Goal: Information Seeking & Learning: Learn about a topic

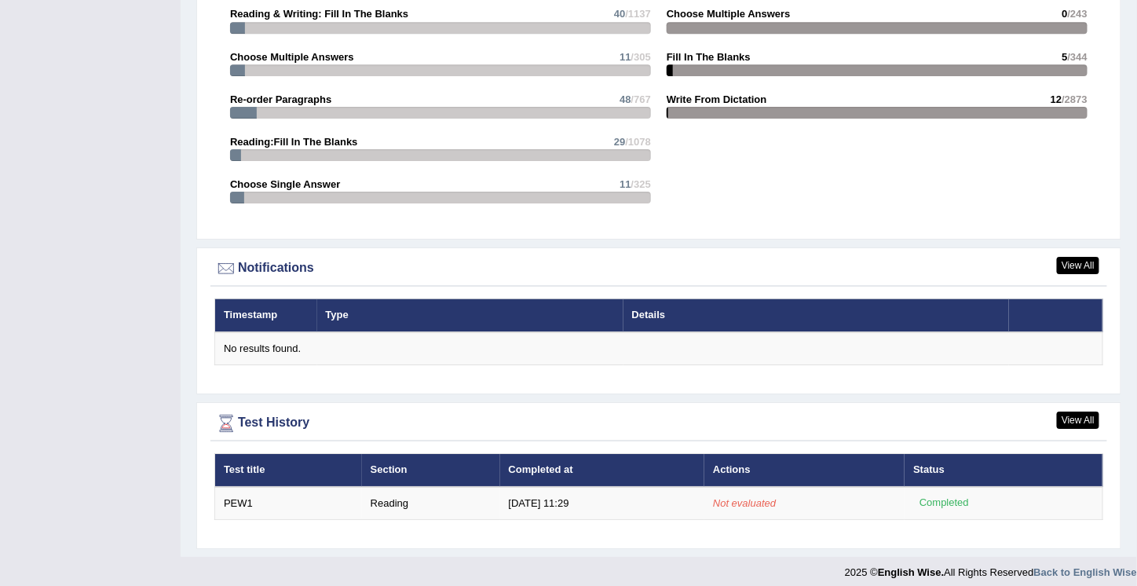
scroll to position [1674, 0]
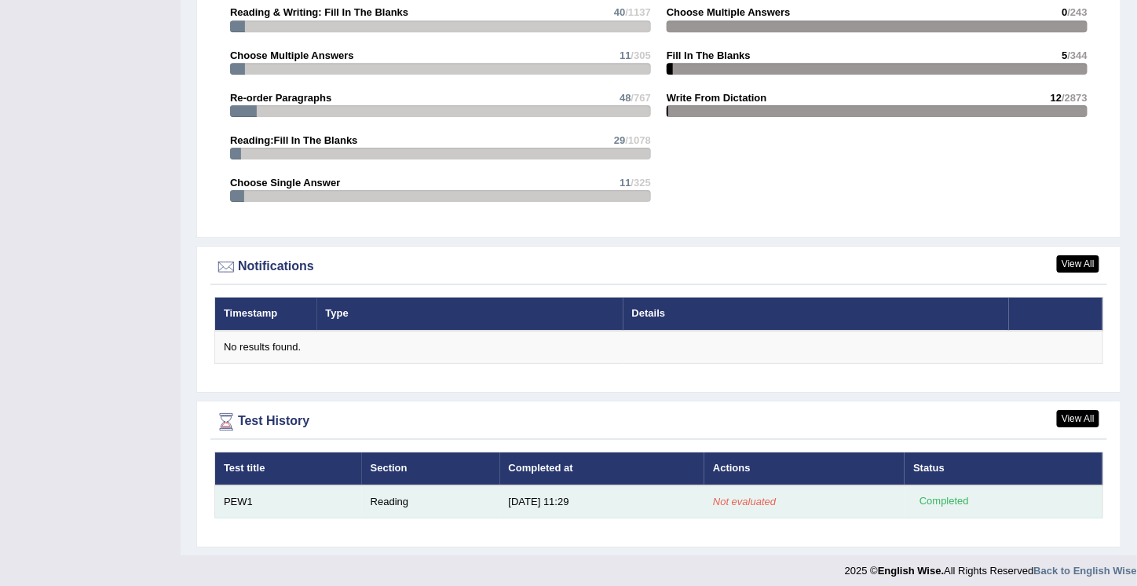
click at [229, 493] on td "PEW1" at bounding box center [288, 501] width 147 height 33
click at [937, 499] on div "Completed" at bounding box center [943, 501] width 61 height 16
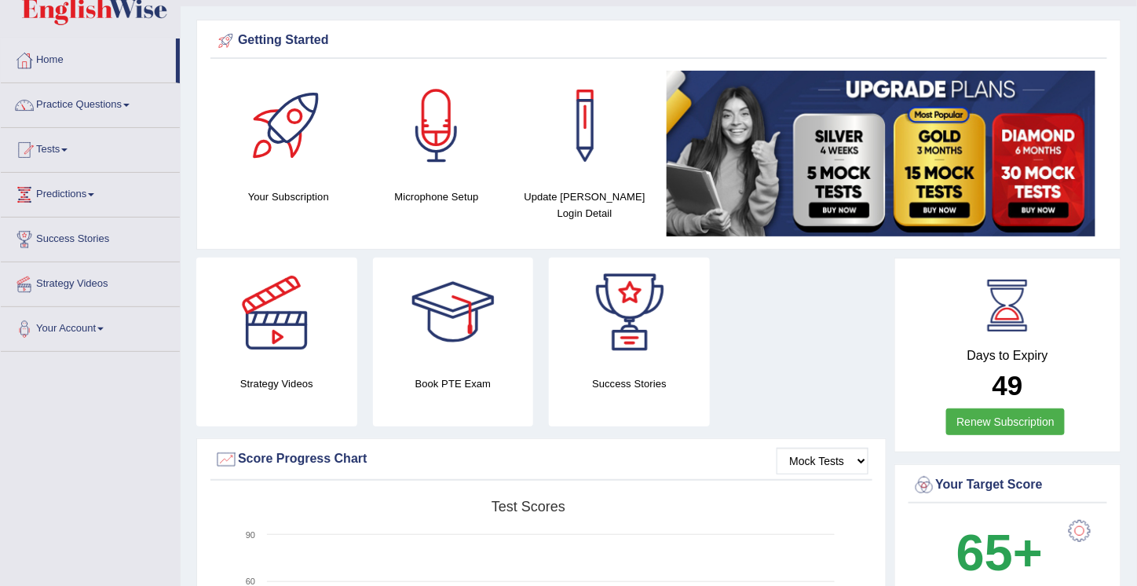
scroll to position [0, 0]
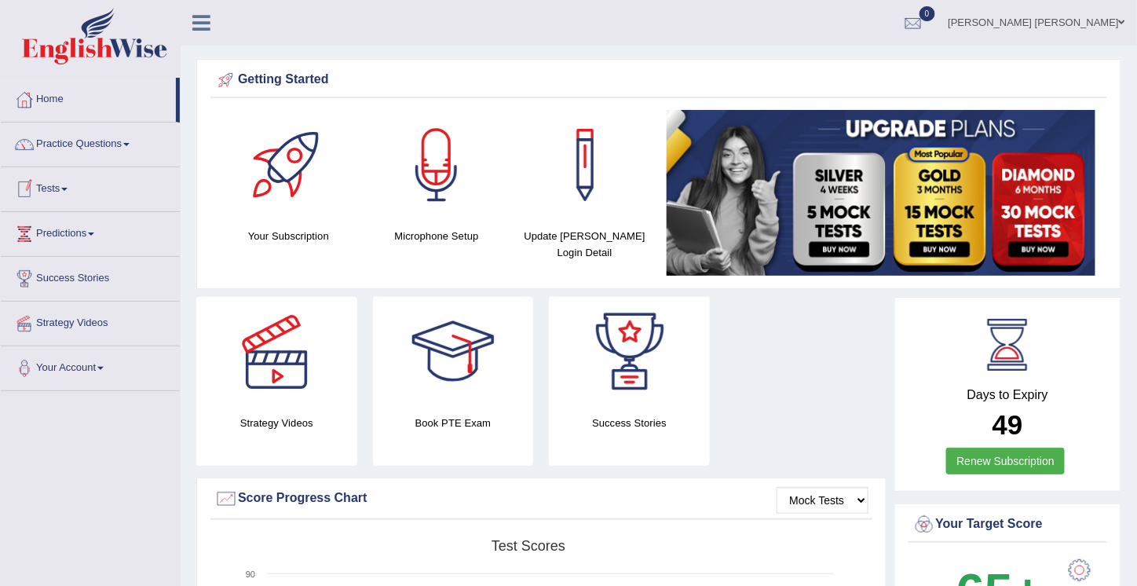
click at [47, 188] on link "Tests" at bounding box center [90, 186] width 179 height 39
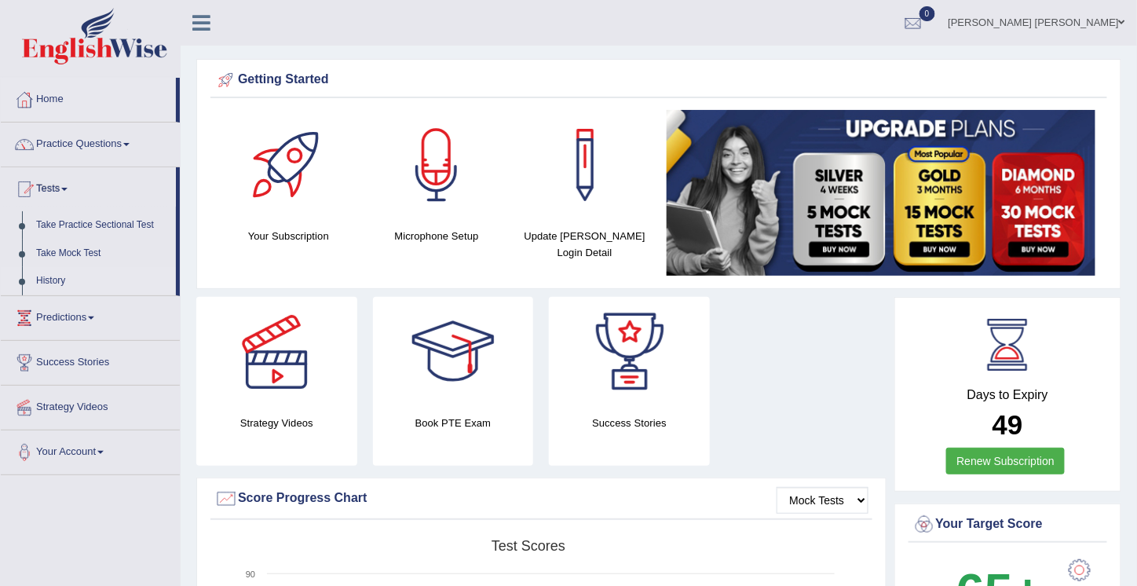
click at [45, 287] on link "History" at bounding box center [102, 281] width 147 height 28
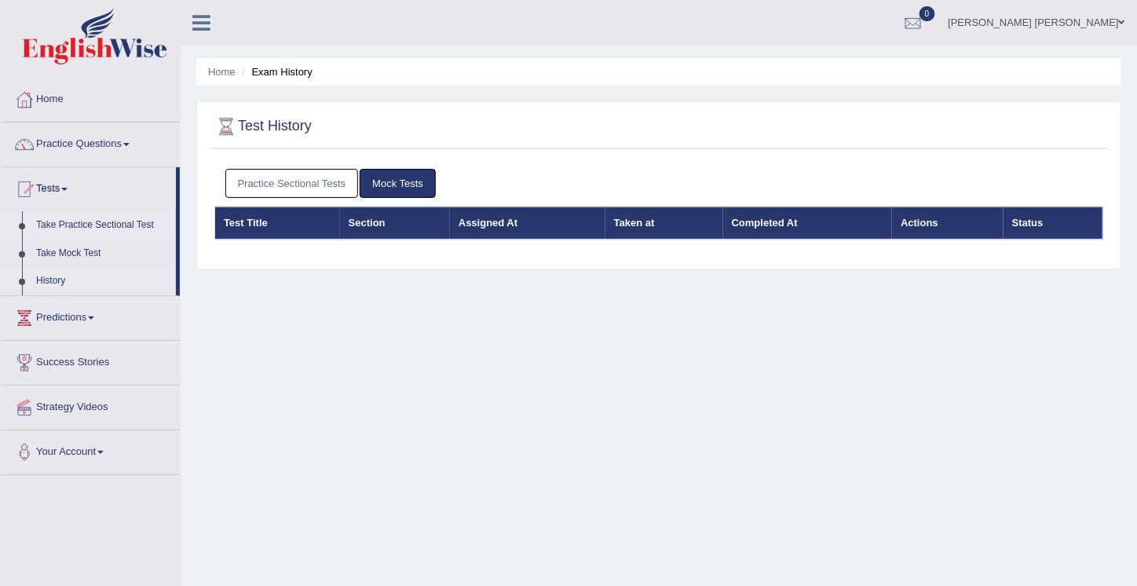
click at [73, 223] on link "Take Practice Sectional Test" at bounding box center [102, 225] width 147 height 28
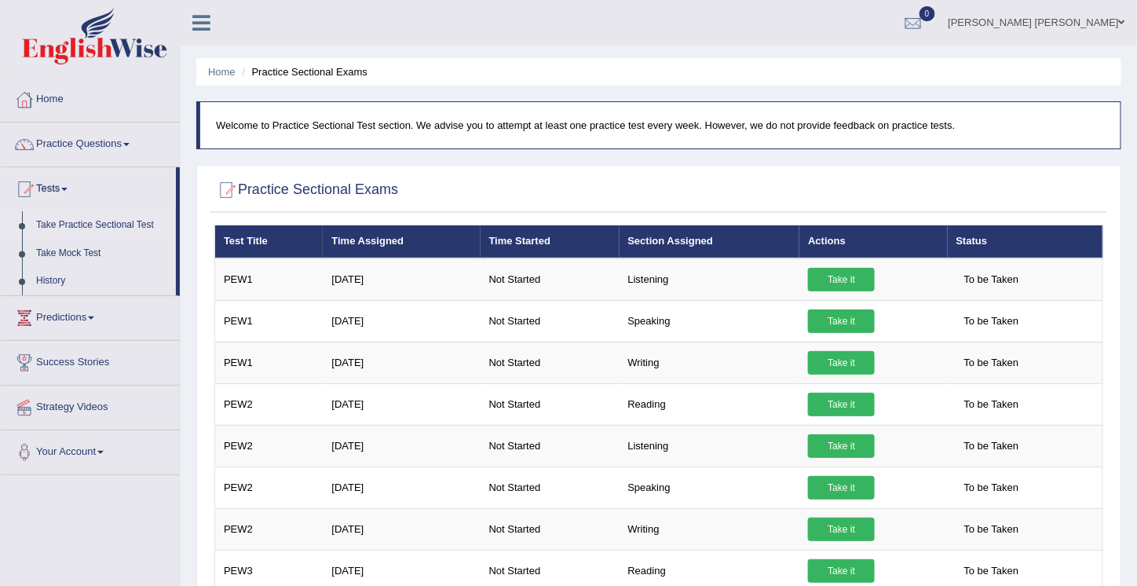
click at [51, 452] on link "Your Account" at bounding box center [90, 449] width 179 height 39
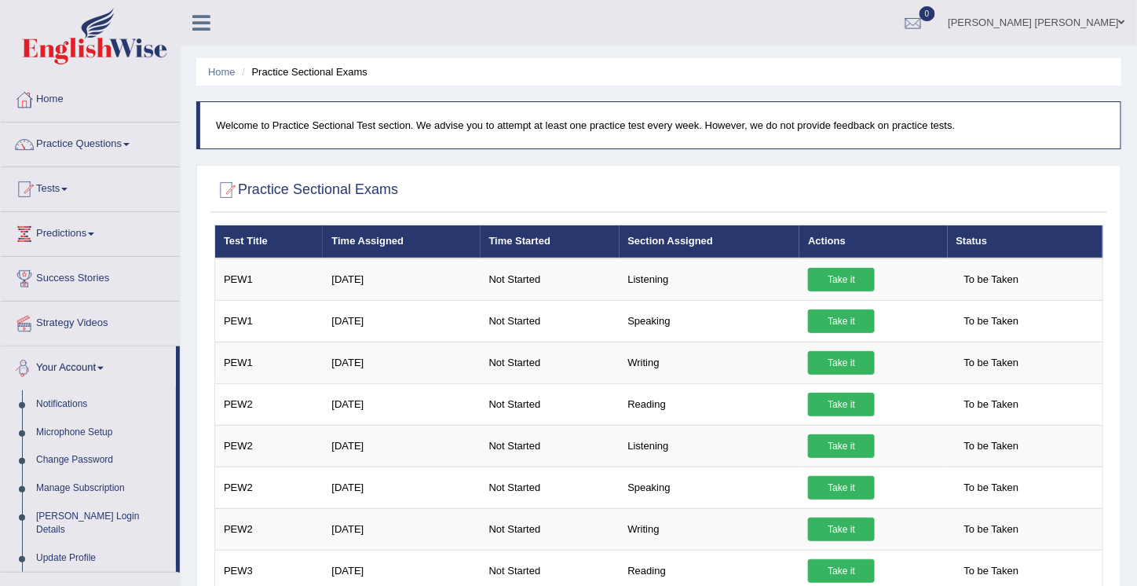
click at [67, 368] on link "Your Account" at bounding box center [88, 365] width 175 height 39
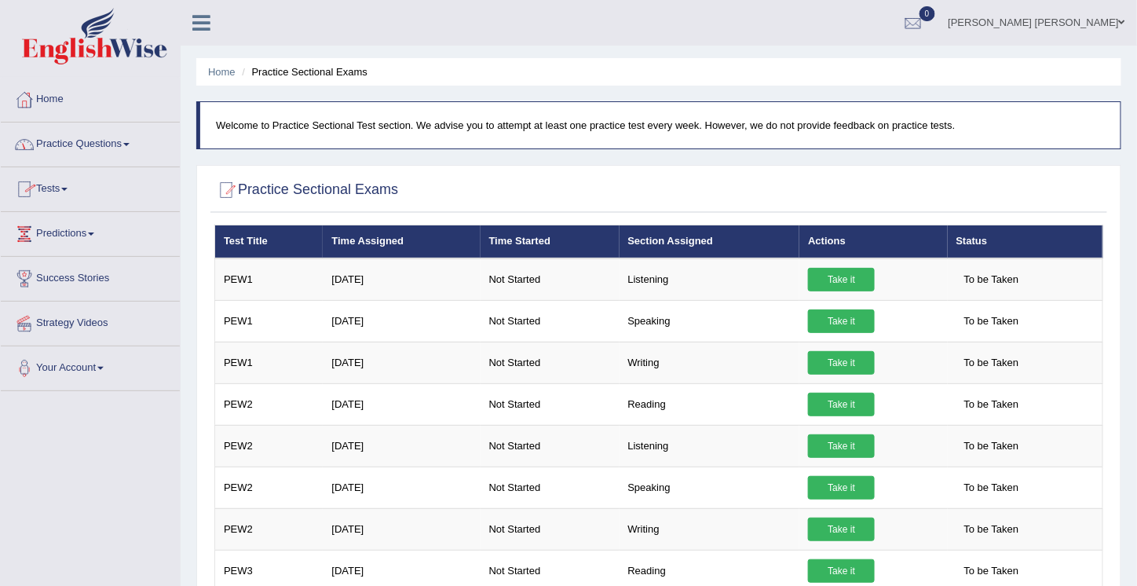
click at [67, 141] on link "Practice Questions" at bounding box center [90, 142] width 179 height 39
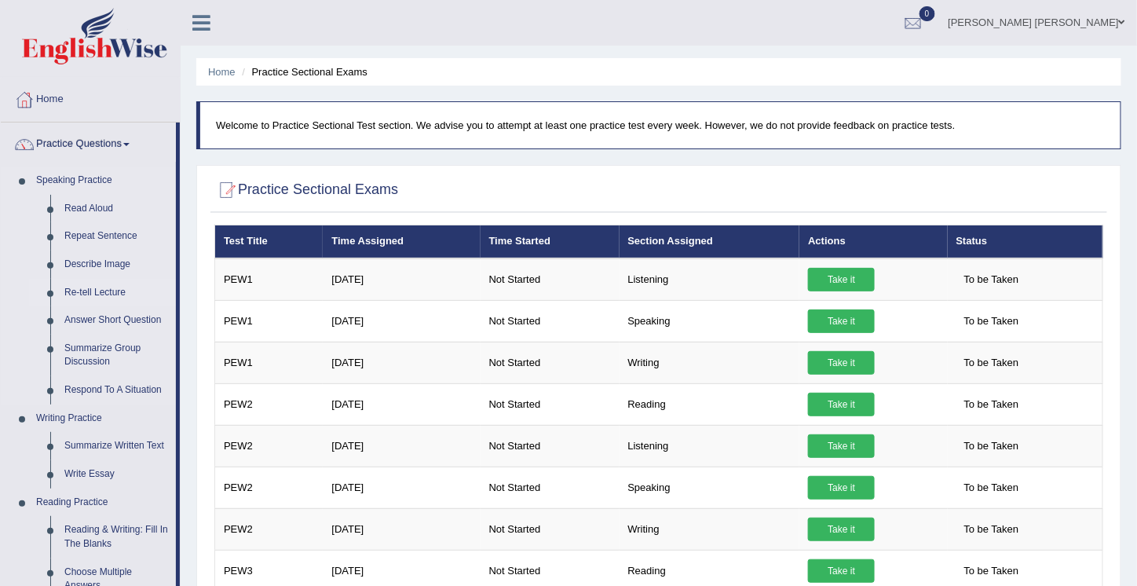
click at [83, 291] on link "Re-tell Lecture" at bounding box center [116, 293] width 119 height 28
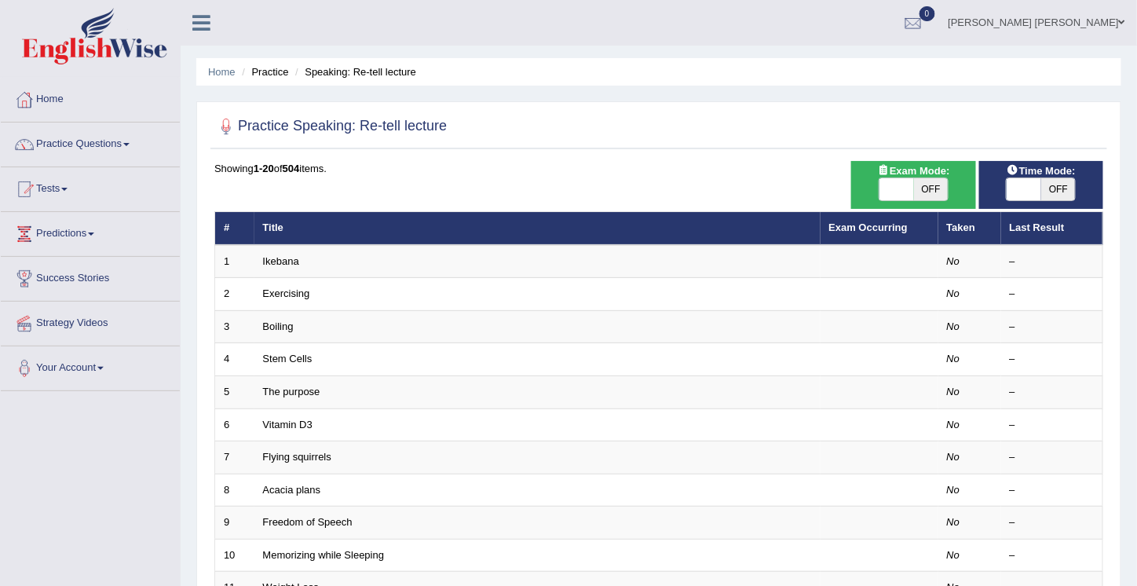
click at [47, 97] on link "Home" at bounding box center [90, 97] width 179 height 39
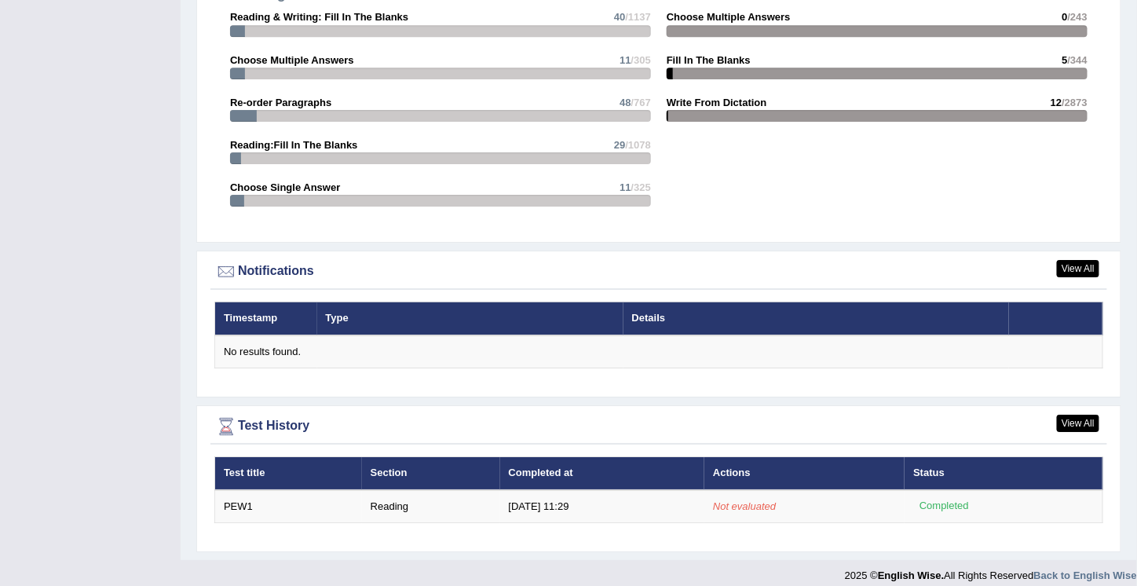
scroll to position [1674, 0]
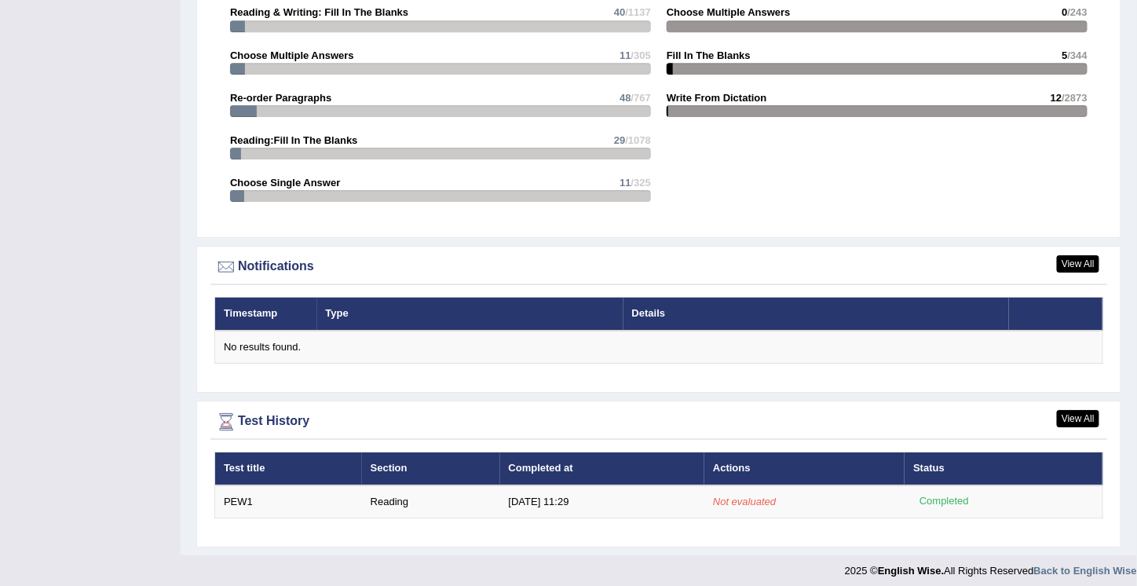
click at [258, 415] on div "Test History" at bounding box center [658, 422] width 889 height 24
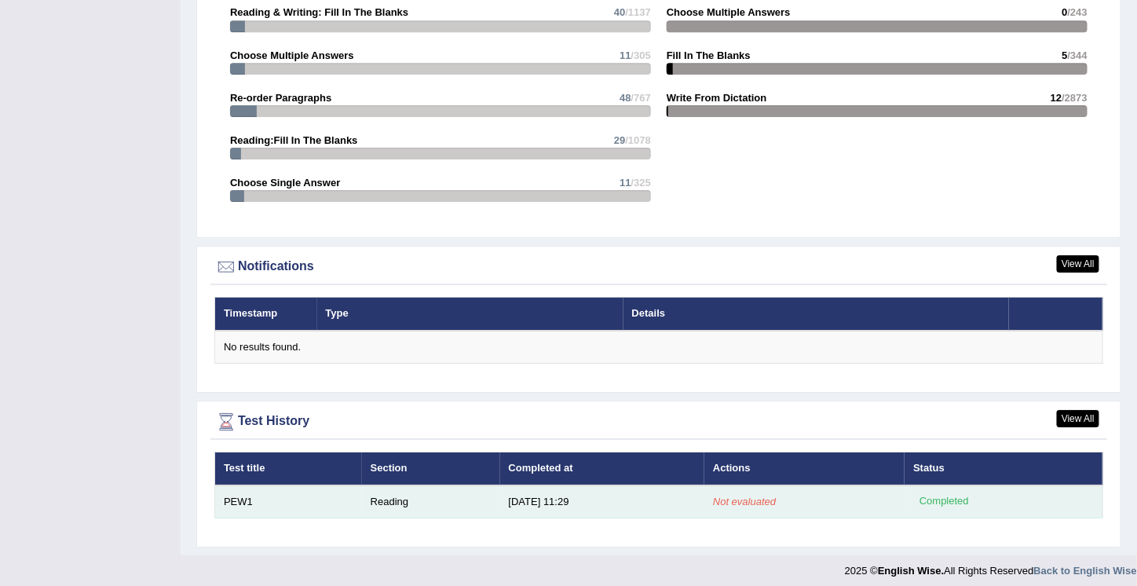
click at [740, 497] on em "Not evaluated" at bounding box center [744, 502] width 63 height 12
click at [935, 494] on div "Completed" at bounding box center [943, 501] width 61 height 16
click at [540, 490] on td "8/13/25 11:29" at bounding box center [602, 501] width 205 height 33
drag, startPoint x: 383, startPoint y: 492, endPoint x: 233, endPoint y: 487, distance: 150.1
click at [233, 487] on tr "PEW1 Reading 8/13/25 11:29 Not evaluated Completed" at bounding box center [659, 501] width 888 height 33
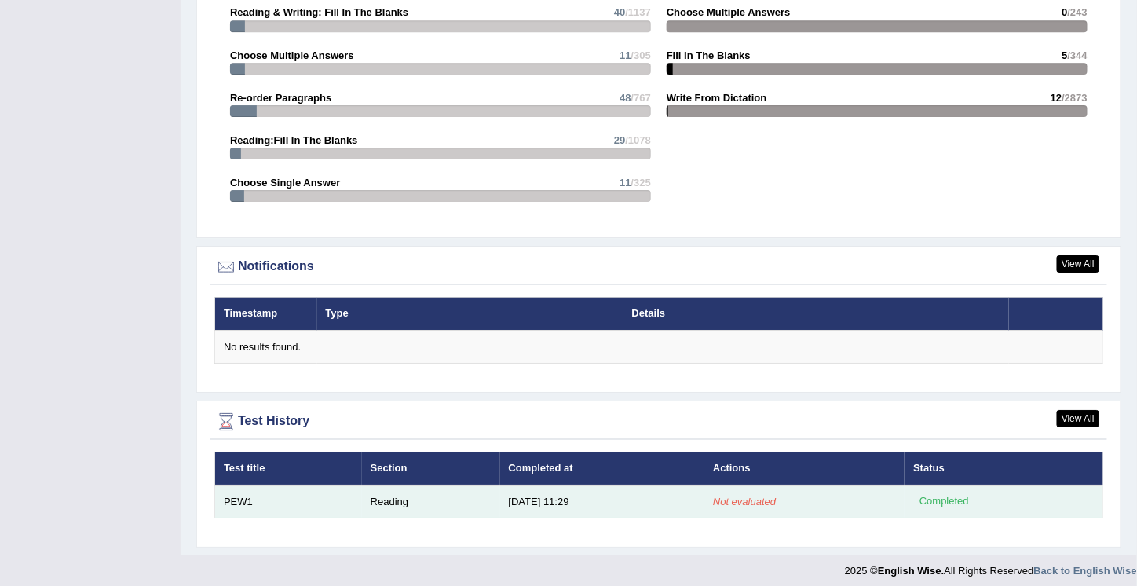
click at [233, 487] on td "PEW1" at bounding box center [288, 501] width 147 height 33
click at [232, 496] on td "PEW1" at bounding box center [288, 501] width 147 height 33
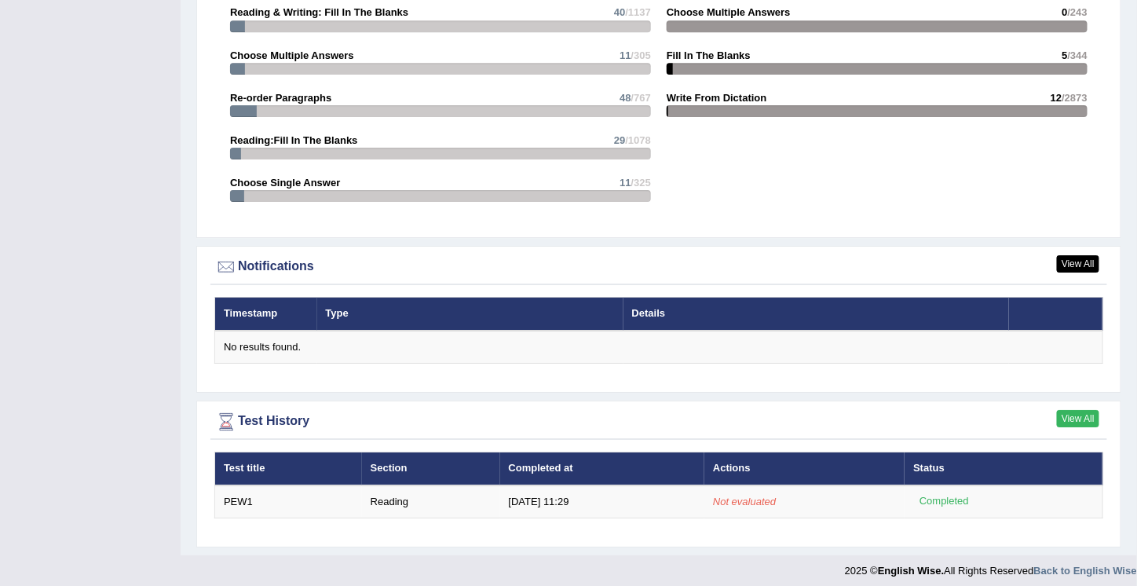
click at [1080, 410] on link "View All" at bounding box center [1078, 418] width 42 height 17
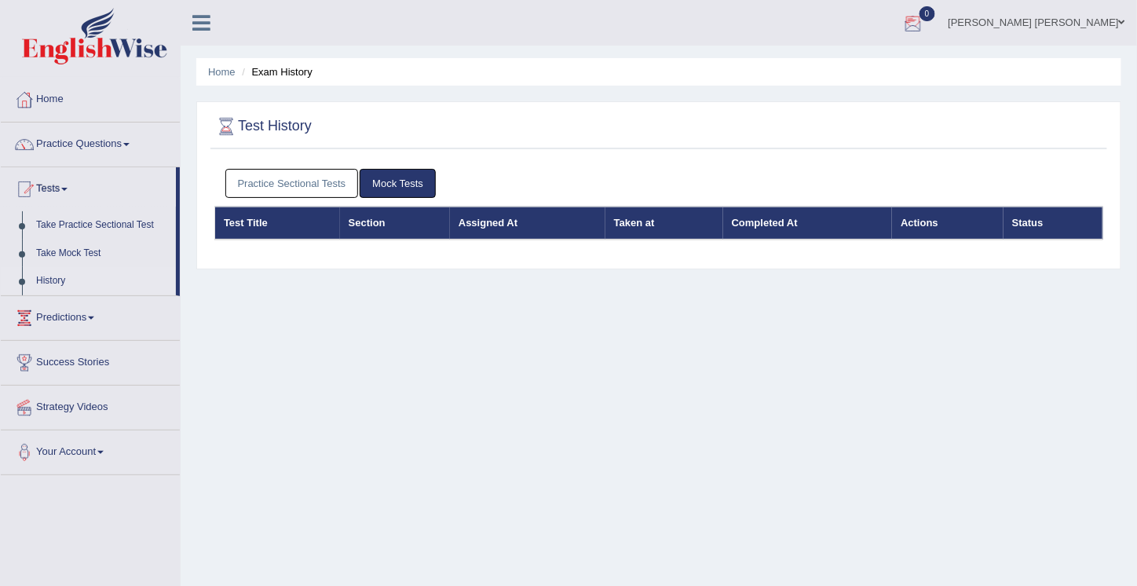
click at [925, 18] on div at bounding box center [914, 24] width 24 height 24
click at [76, 139] on link "Practice Questions" at bounding box center [90, 142] width 179 height 39
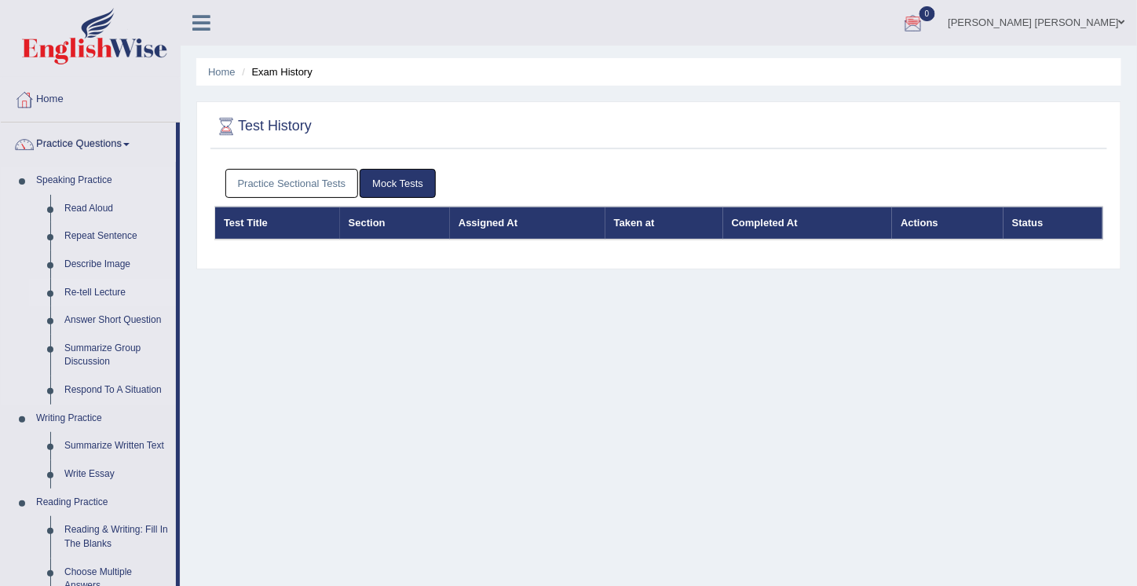
click at [77, 291] on link "Re-tell Lecture" at bounding box center [116, 293] width 119 height 28
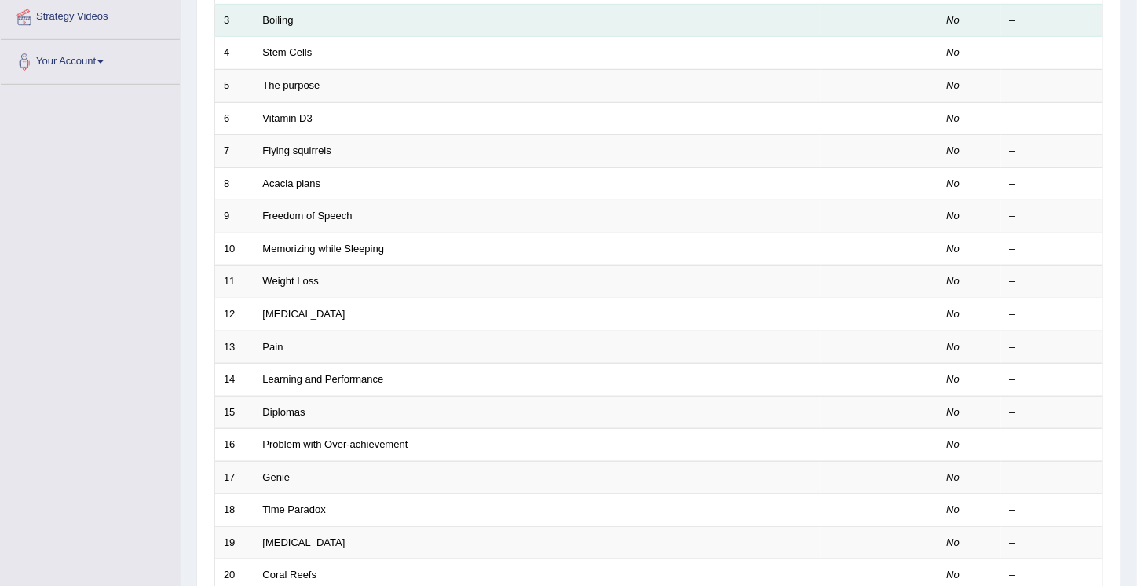
scroll to position [445, 0]
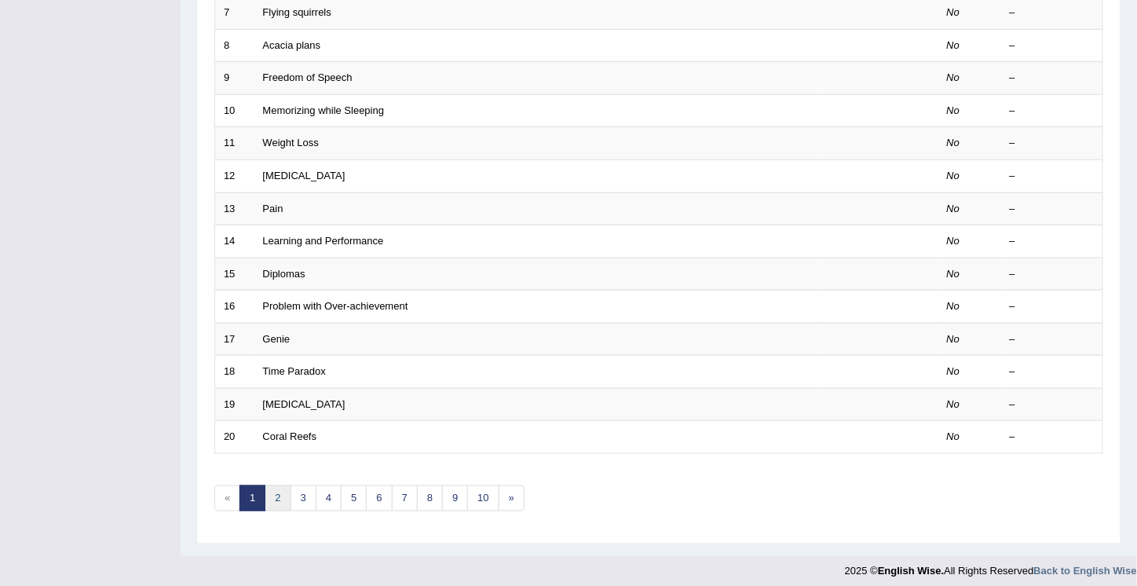
click at [275, 488] on link "2" at bounding box center [278, 498] width 26 height 26
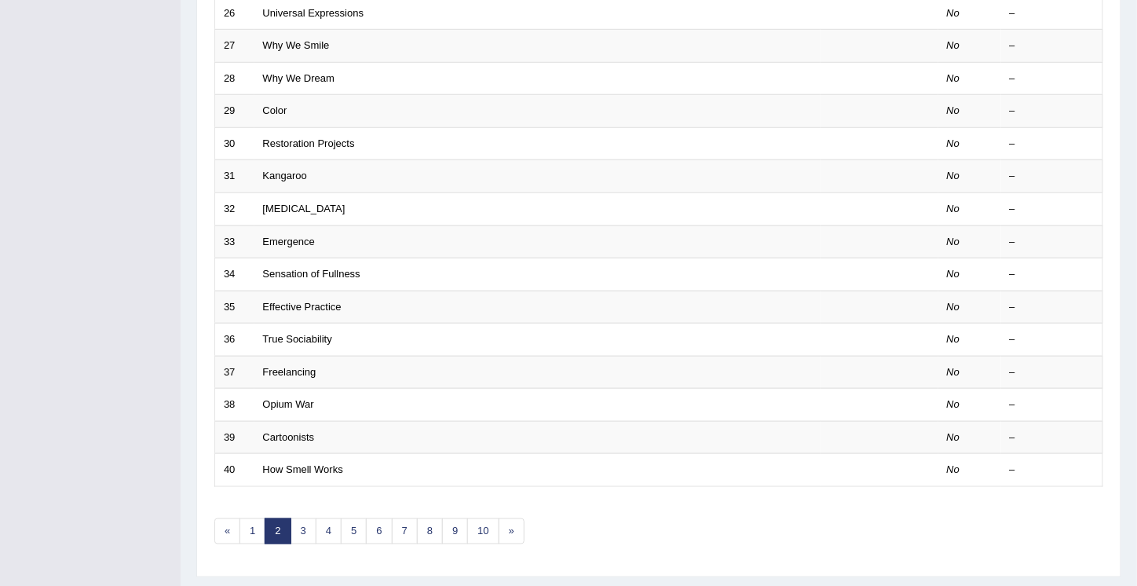
scroll to position [445, 0]
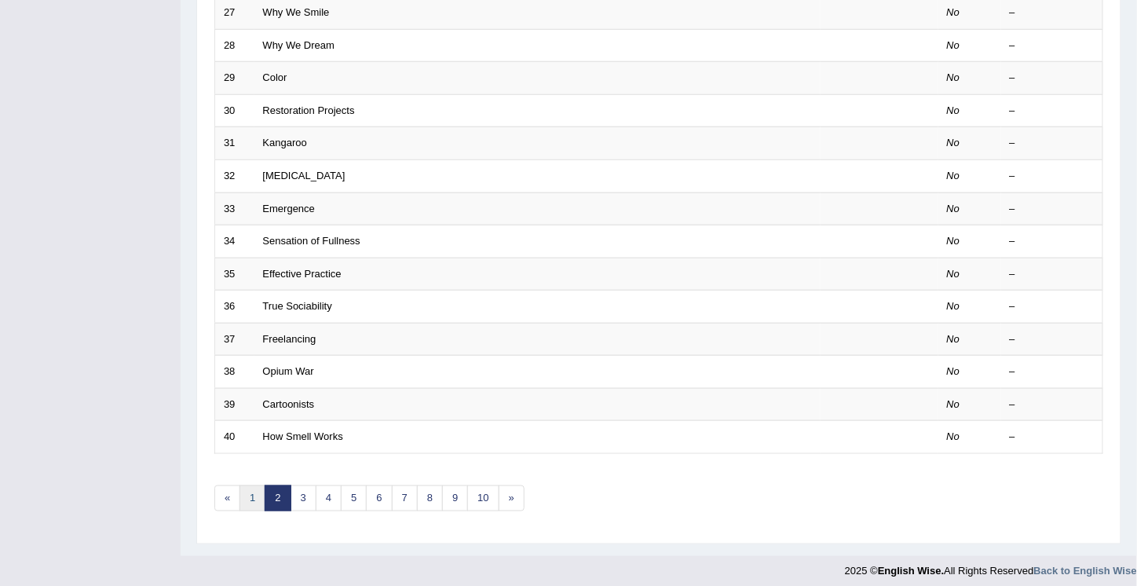
click at [251, 490] on link "1" at bounding box center [253, 498] width 26 height 26
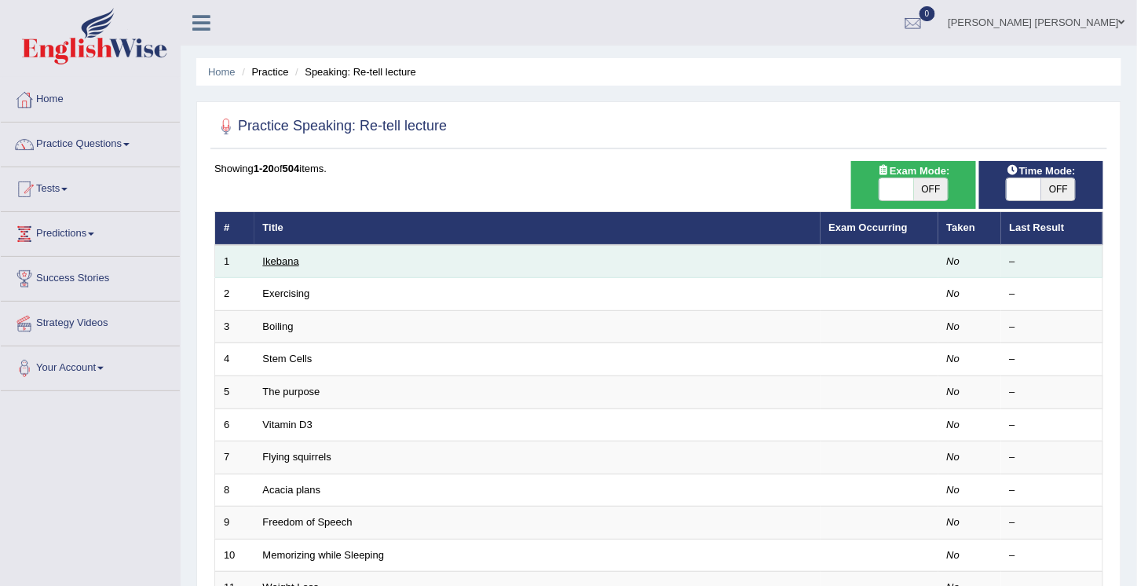
click at [284, 261] on link "Ikebana" at bounding box center [281, 261] width 36 height 12
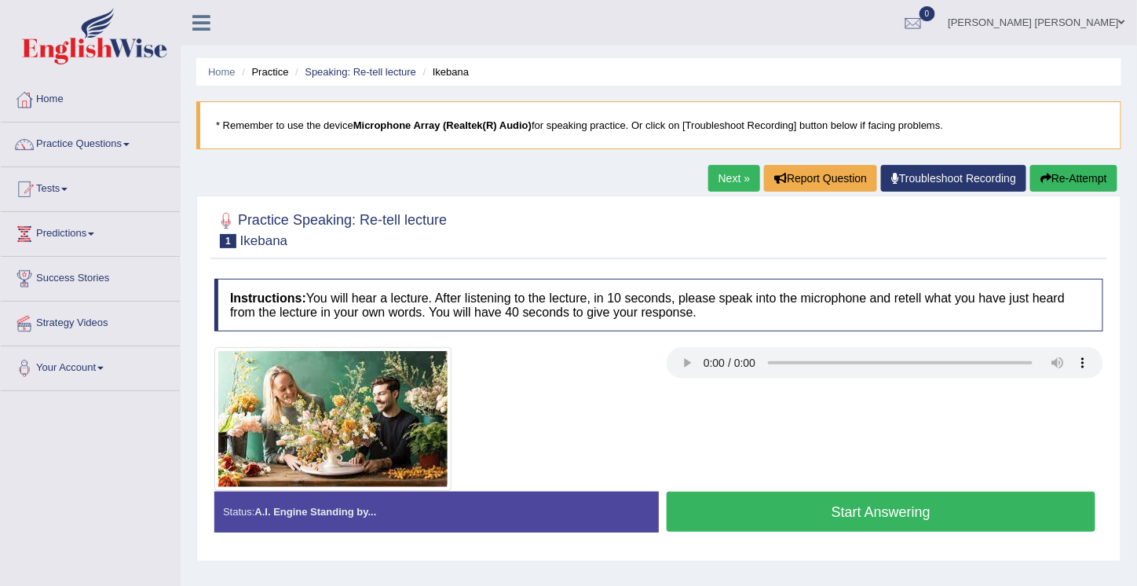
click at [701, 403] on div at bounding box center [659, 419] width 905 height 144
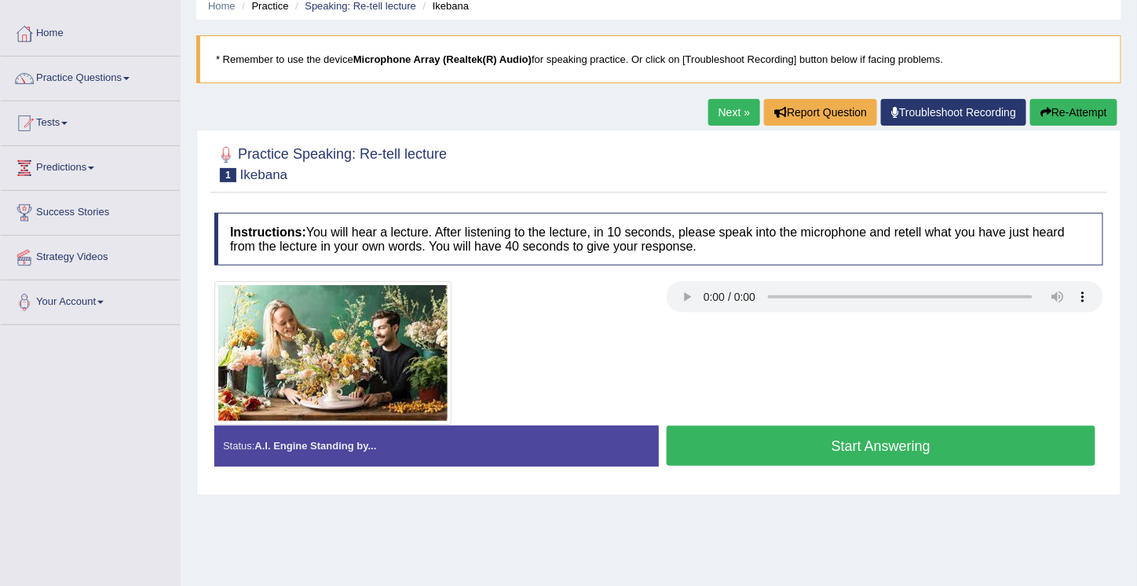
scroll to position [68, 0]
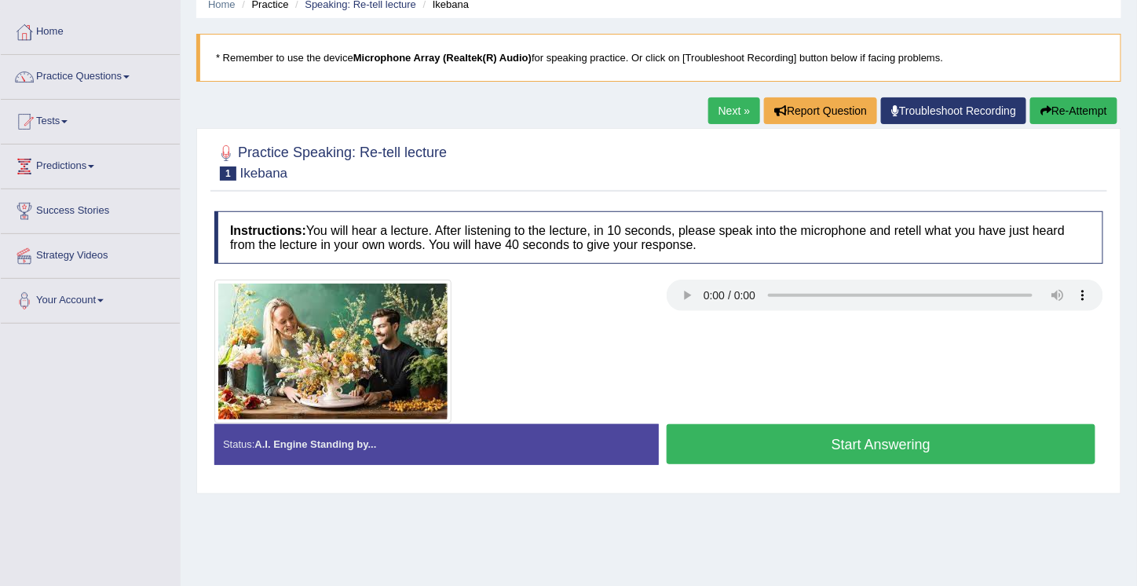
click at [853, 441] on button "Start Answering" at bounding box center [881, 444] width 429 height 40
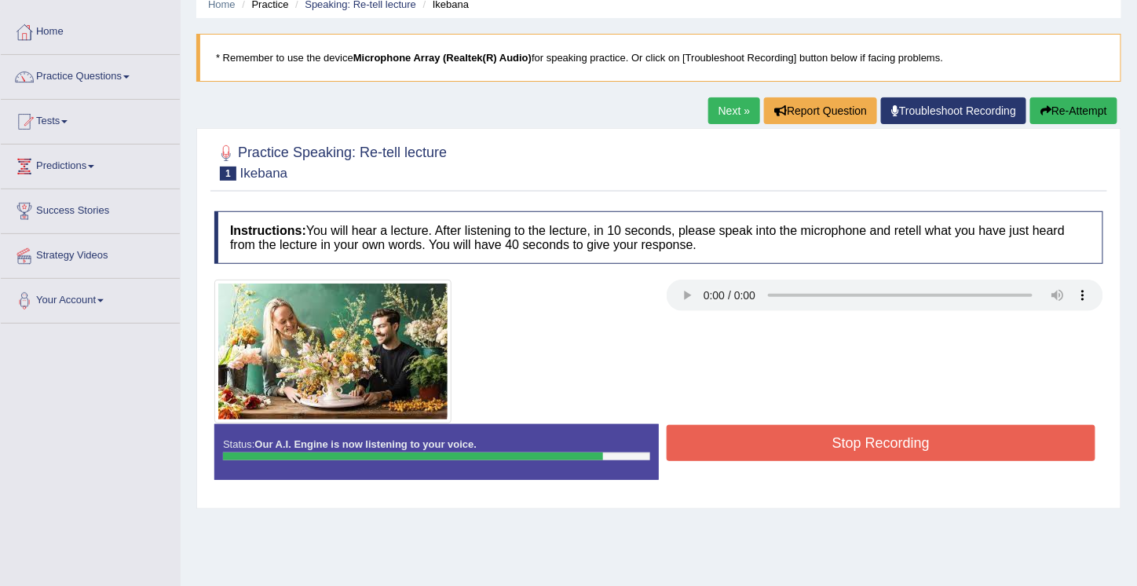
click at [870, 437] on button "Stop Recording" at bounding box center [881, 443] width 429 height 36
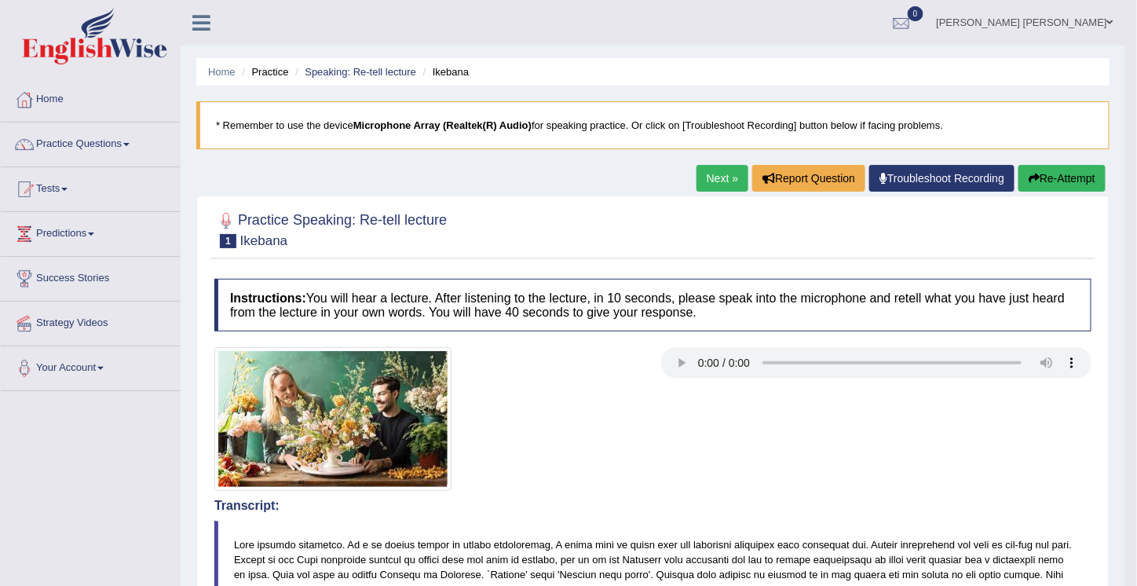
scroll to position [1, 0]
click at [52, 94] on link "Home" at bounding box center [90, 96] width 179 height 39
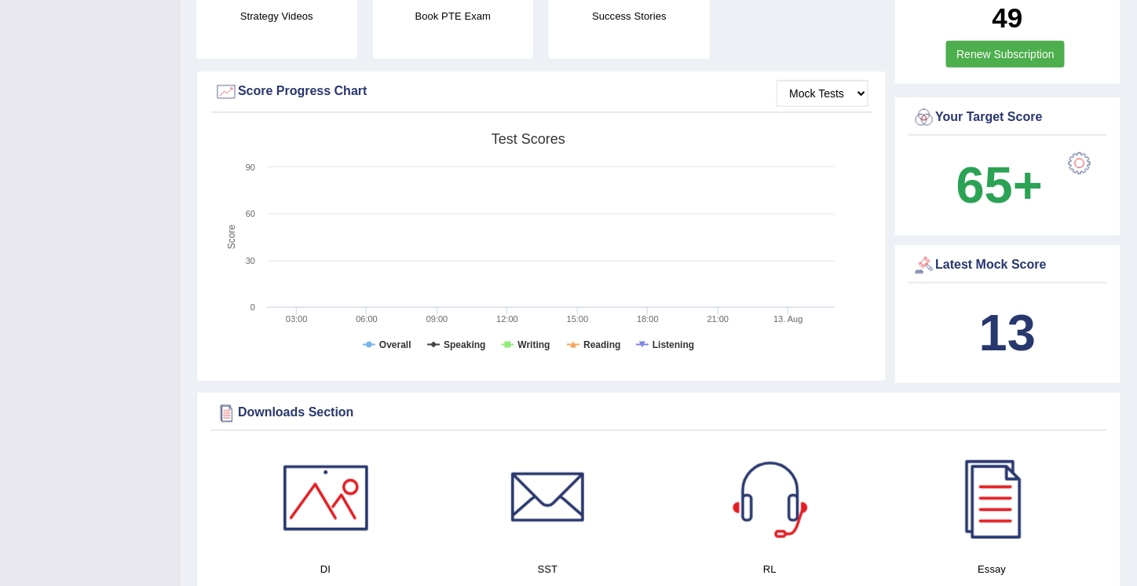
scroll to position [408, 0]
click at [1010, 314] on b "13" at bounding box center [1007, 330] width 57 height 57
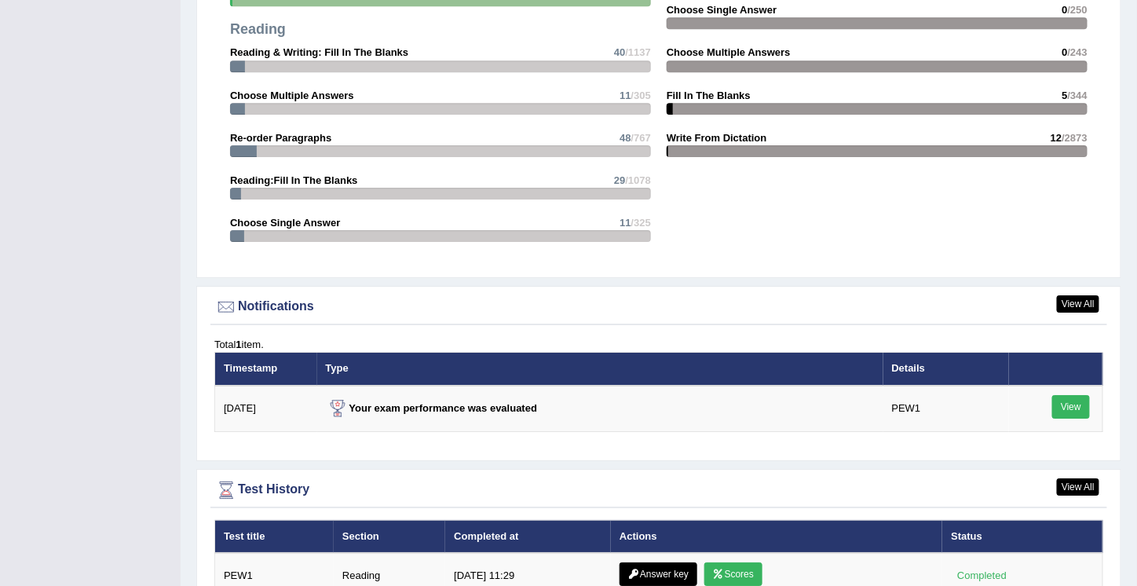
scroll to position [1714, 0]
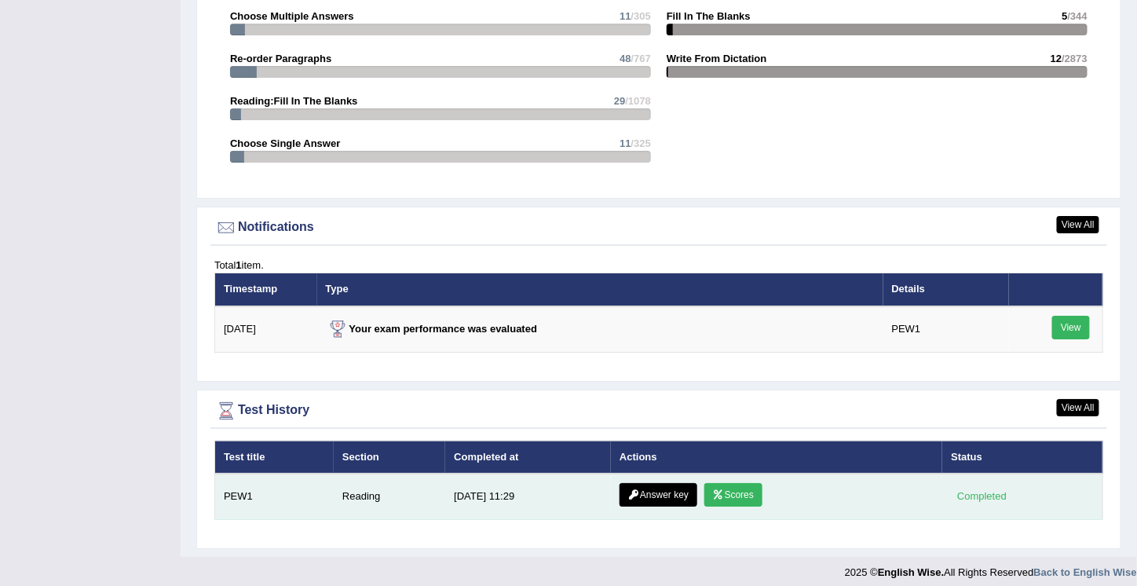
click at [738, 483] on link "Scores" at bounding box center [733, 495] width 58 height 24
click at [657, 484] on link "Answer key" at bounding box center [659, 495] width 78 height 24
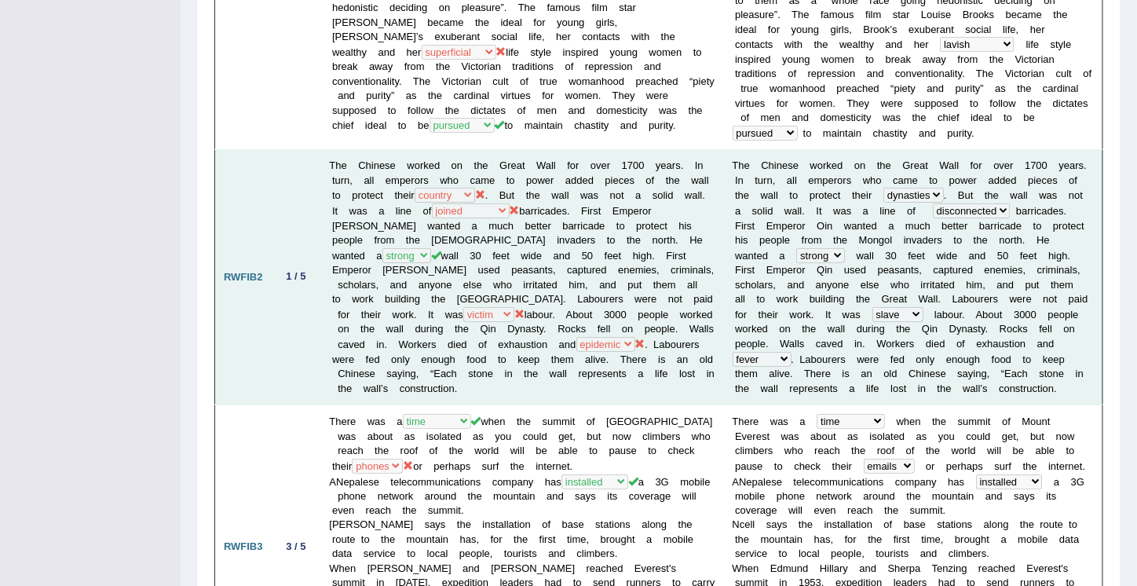
scroll to position [495, 0]
click at [470, 291] on td "The Chinese worked on the Great Wall for over 1700 years. In turn, all emperors…" at bounding box center [522, 275] width 403 height 255
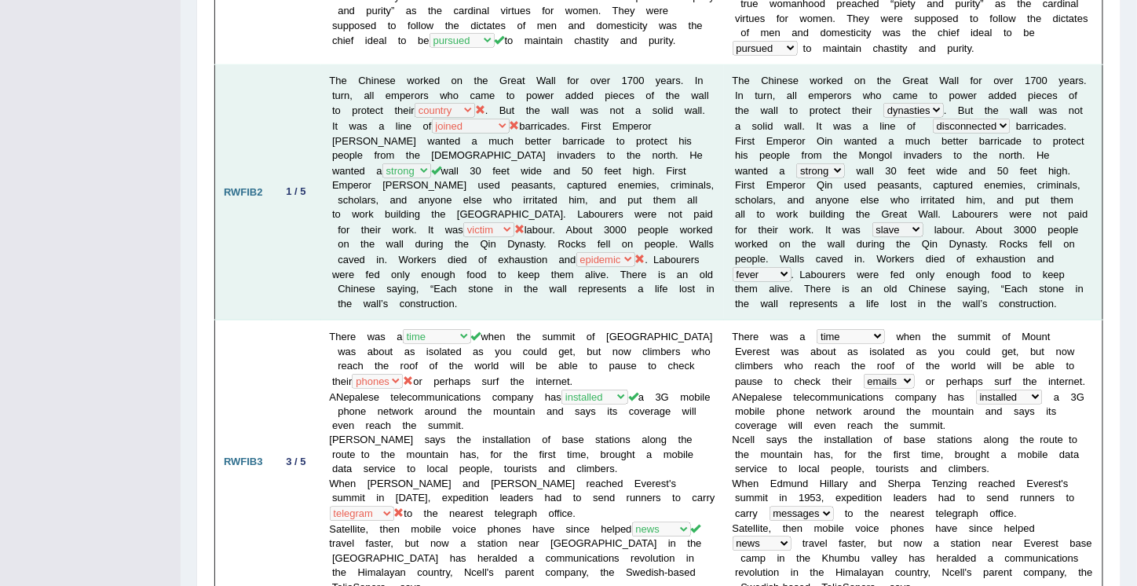
scroll to position [580, 0]
click at [470, 291] on td "The Chinese worked on the Great Wall for over 1700 years. In turn, all emperors…" at bounding box center [522, 191] width 403 height 255
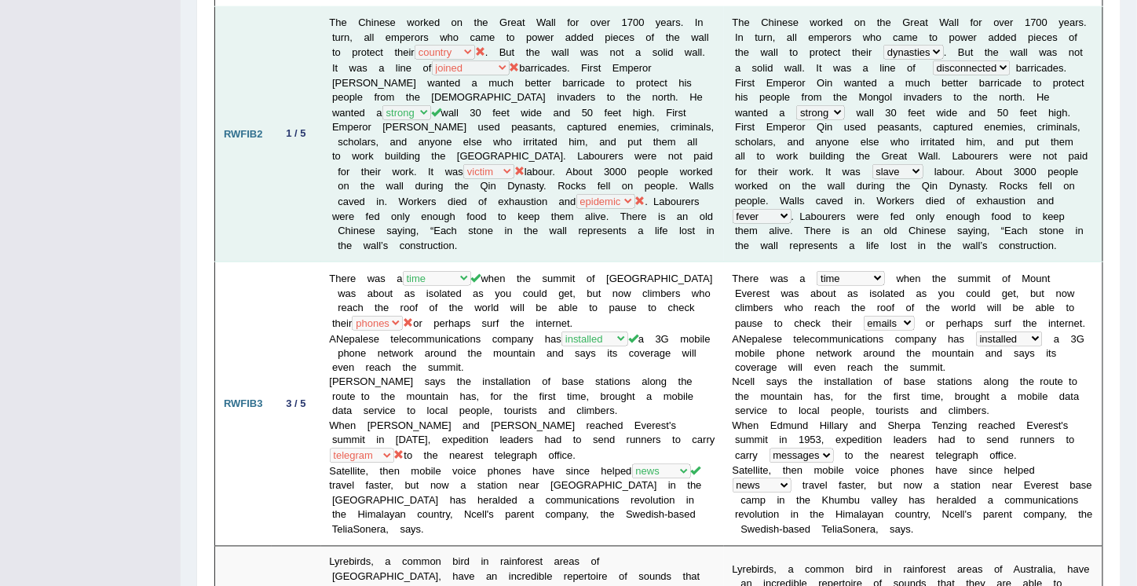
scroll to position [638, 0]
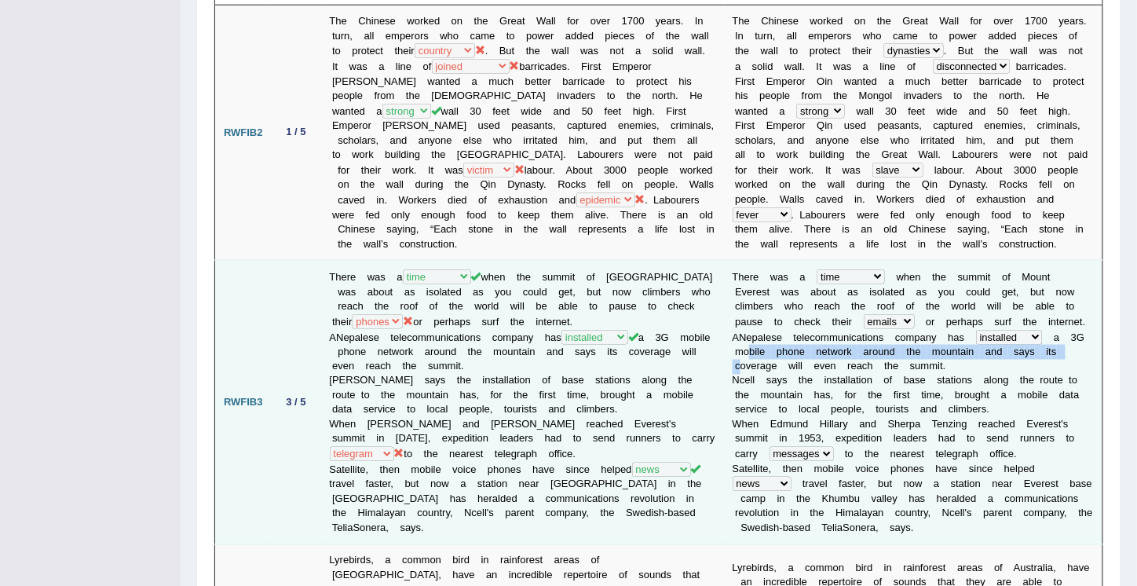
drag, startPoint x: 737, startPoint y: 342, endPoint x: 728, endPoint y: 351, distance: 13.3
click at [728, 351] on td "T h e r e w a s a year occasion opportunity time w h e n t h e s u m m i t o f …" at bounding box center [913, 403] width 379 height 284
click at [724, 350] on td "T h e r e w a s a year occasion opportunity time w h e n t h e s u m m i t o f …" at bounding box center [913, 403] width 379 height 284
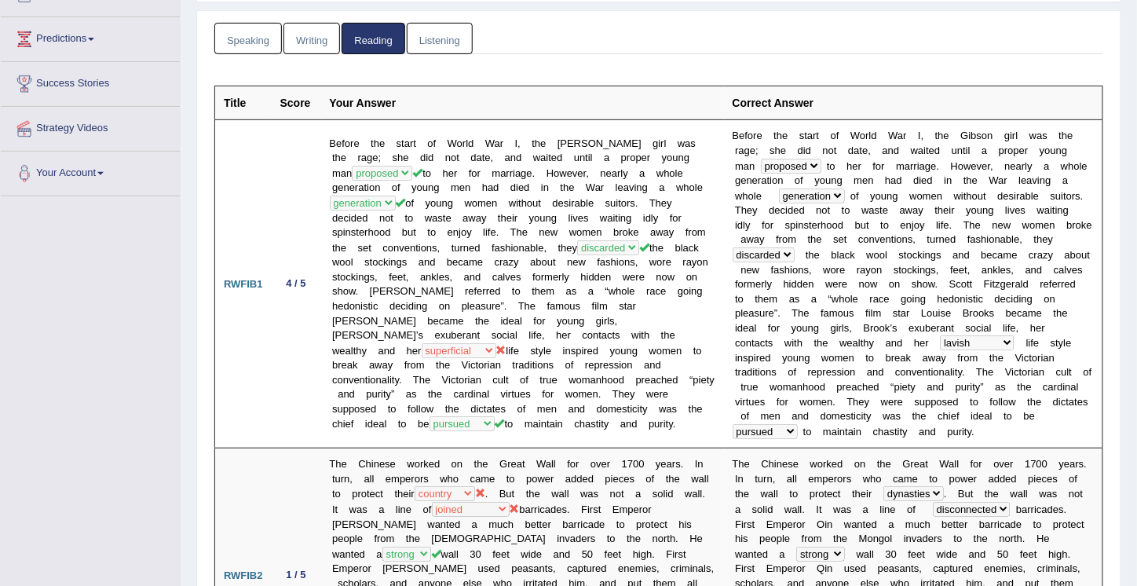
scroll to position [0, 0]
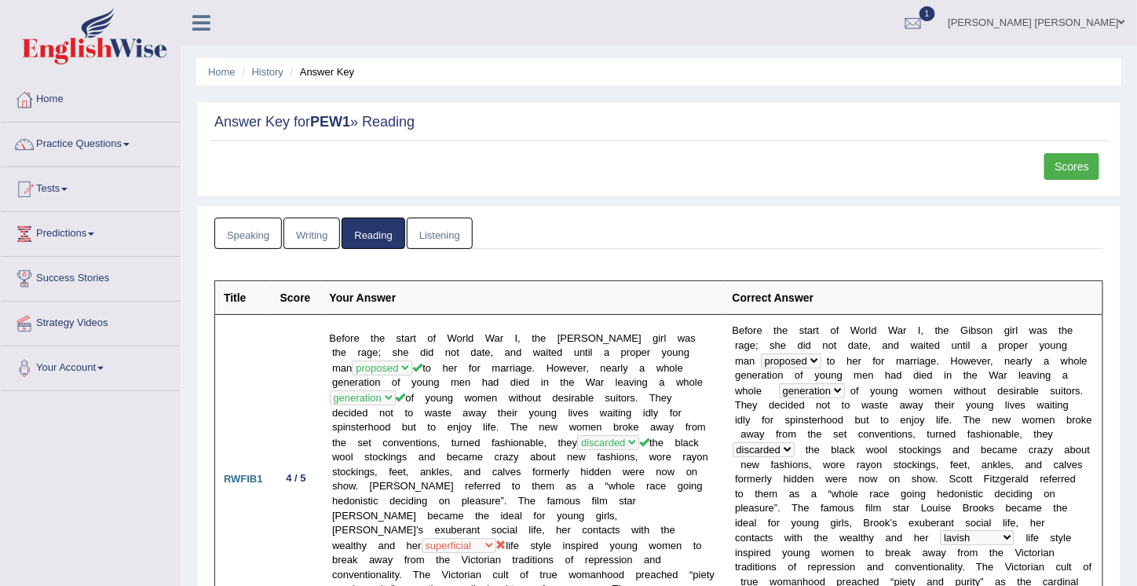
click at [374, 233] on link "Reading" at bounding box center [373, 234] width 63 height 32
click at [1068, 166] on link "Scores" at bounding box center [1072, 166] width 55 height 27
click at [47, 97] on link "Home" at bounding box center [90, 97] width 179 height 39
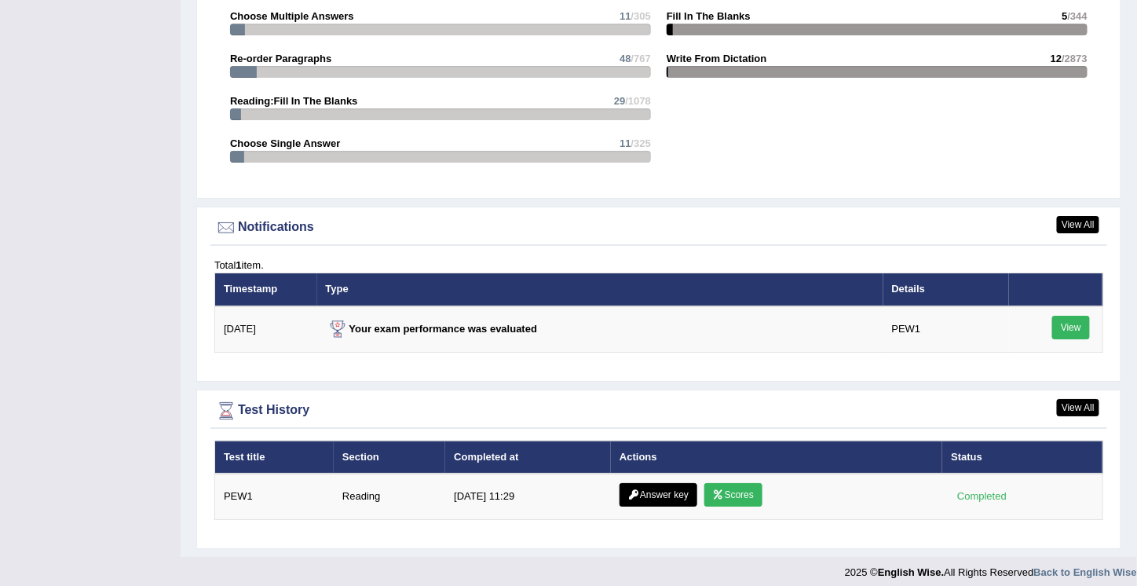
scroll to position [1713, 0]
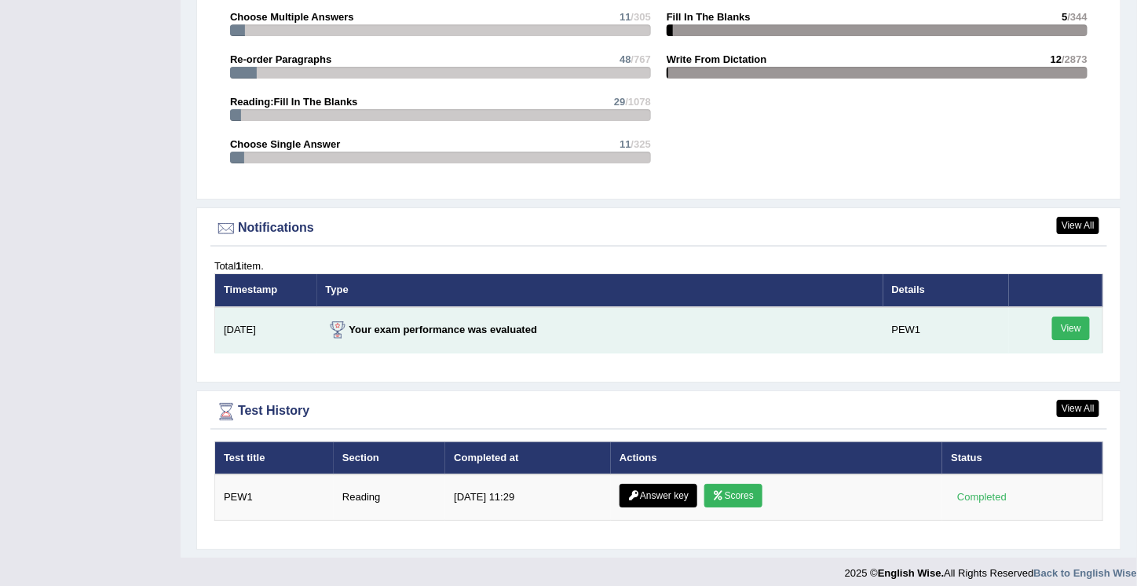
click at [1072, 320] on link "View" at bounding box center [1071, 329] width 38 height 24
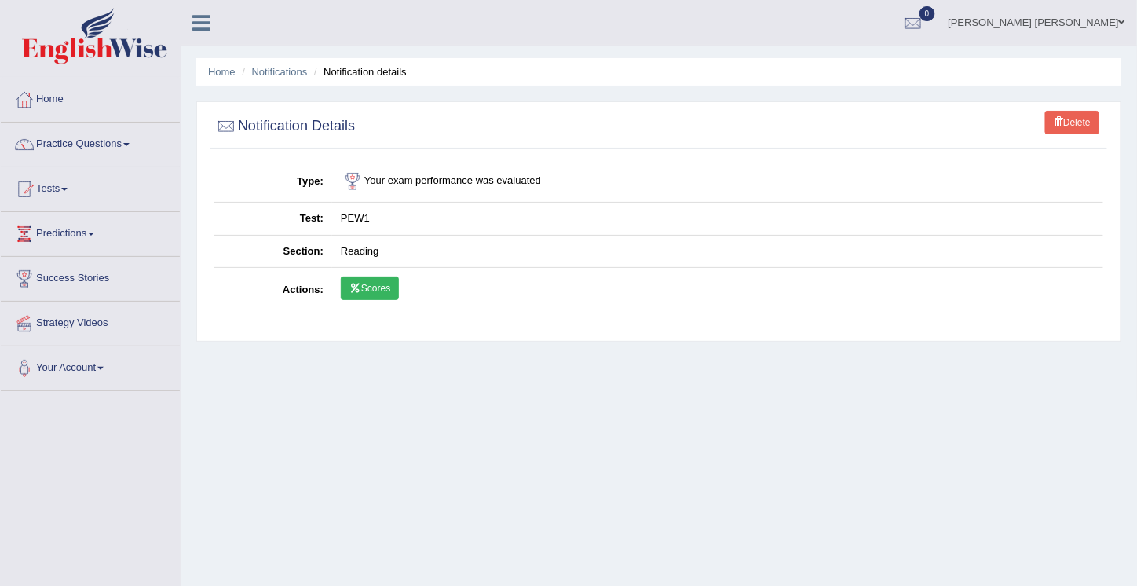
click at [101, 142] on link "Practice Questions" at bounding box center [90, 142] width 179 height 39
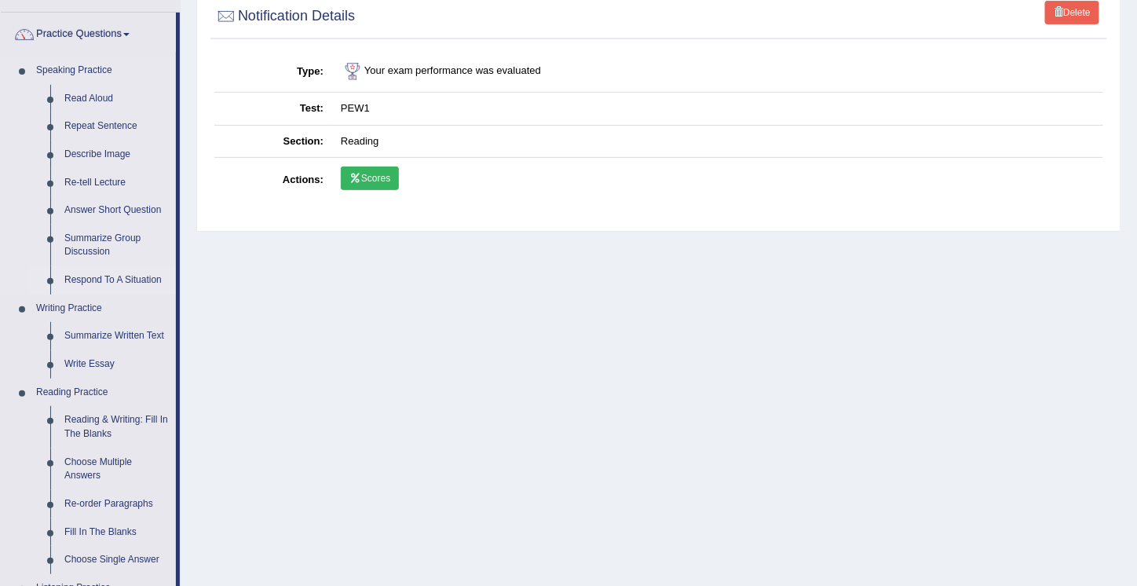
scroll to position [108, 0]
click at [95, 181] on link "Re-tell Lecture" at bounding box center [116, 185] width 119 height 28
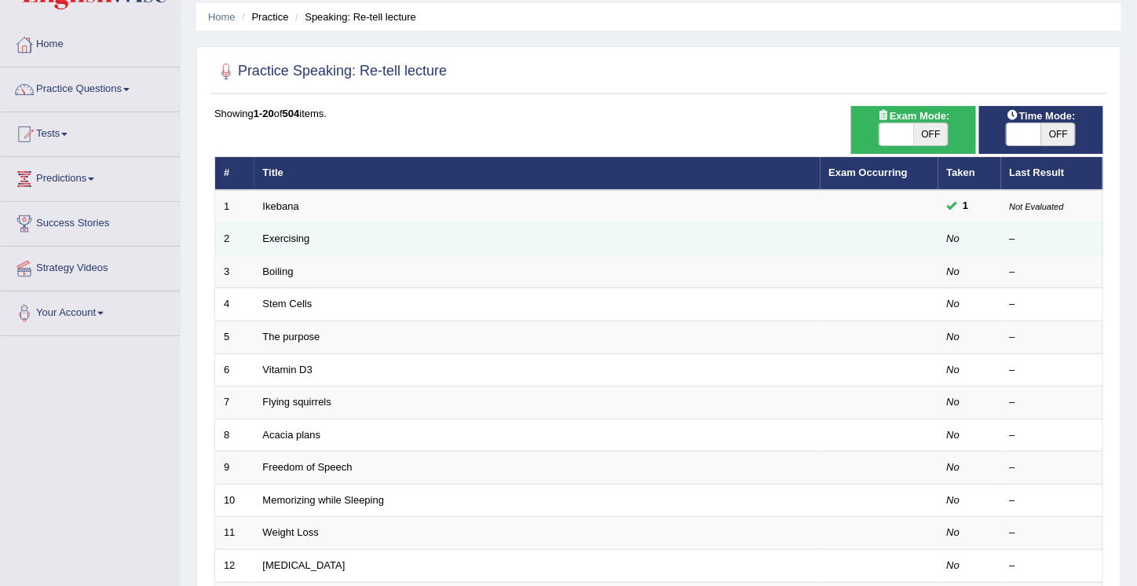
scroll to position [57, 0]
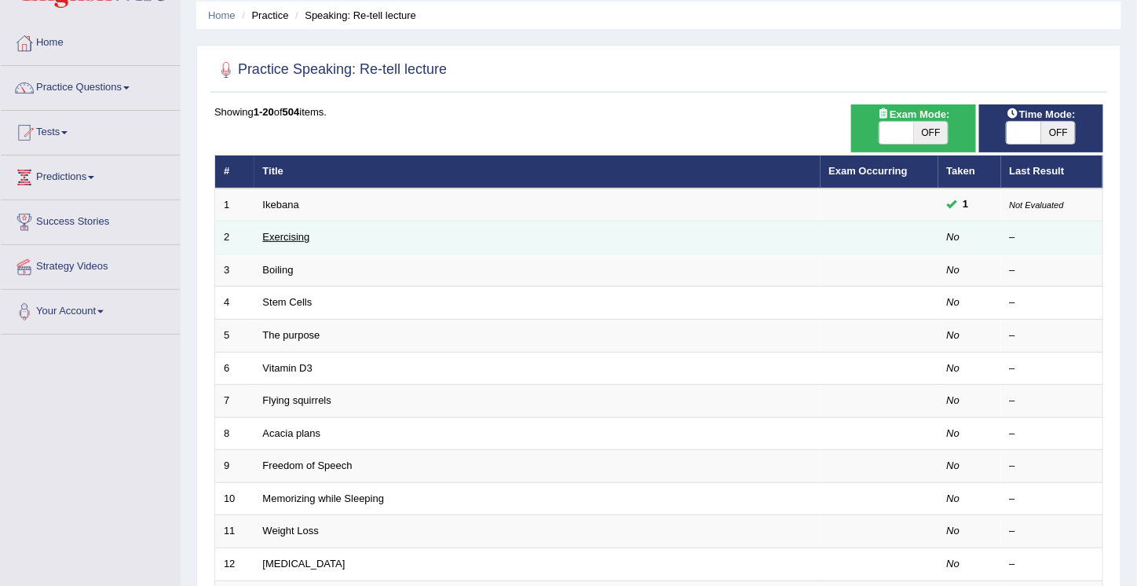
click at [294, 234] on link "Exercising" at bounding box center [286, 237] width 47 height 12
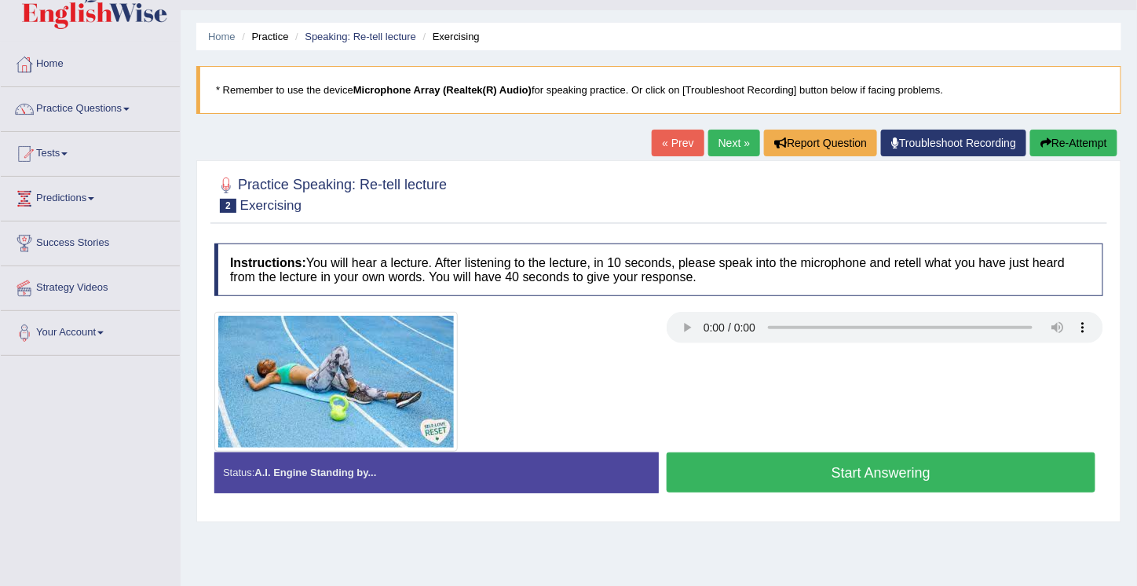
scroll to position [31, 0]
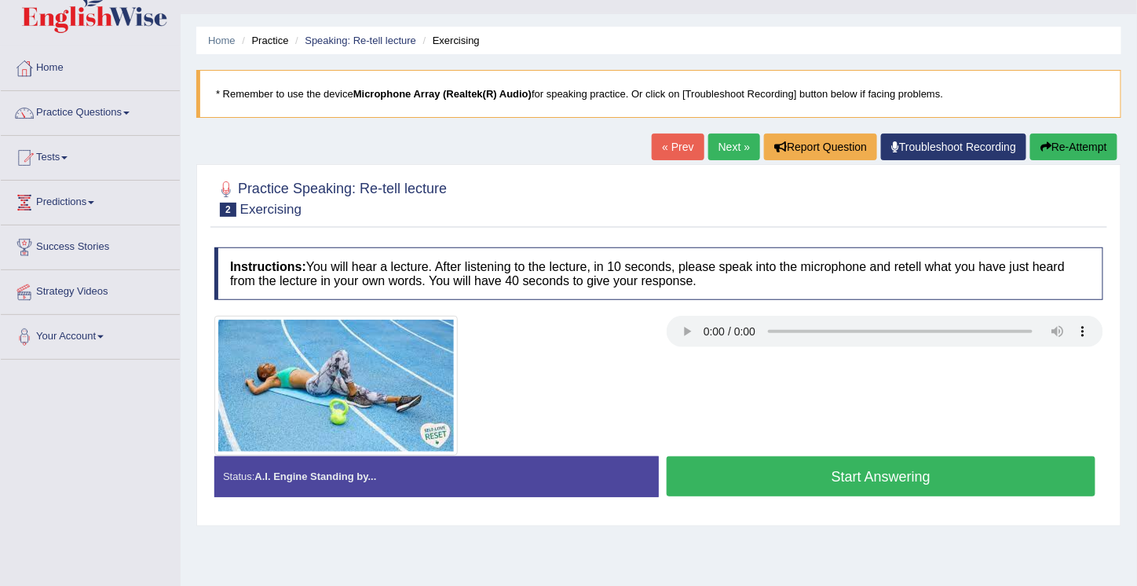
click at [877, 471] on button "Start Answering" at bounding box center [881, 476] width 429 height 40
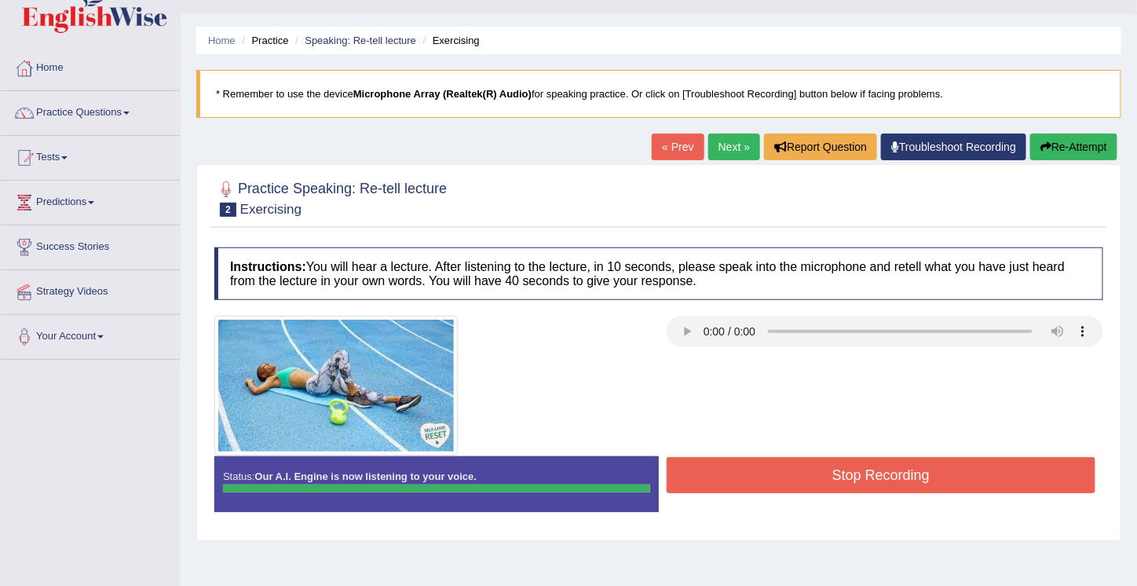
click at [877, 470] on div "Instructions: You will hear a lecture. After listening to the lecture, in 10 se…" at bounding box center [658, 386] width 897 height 292
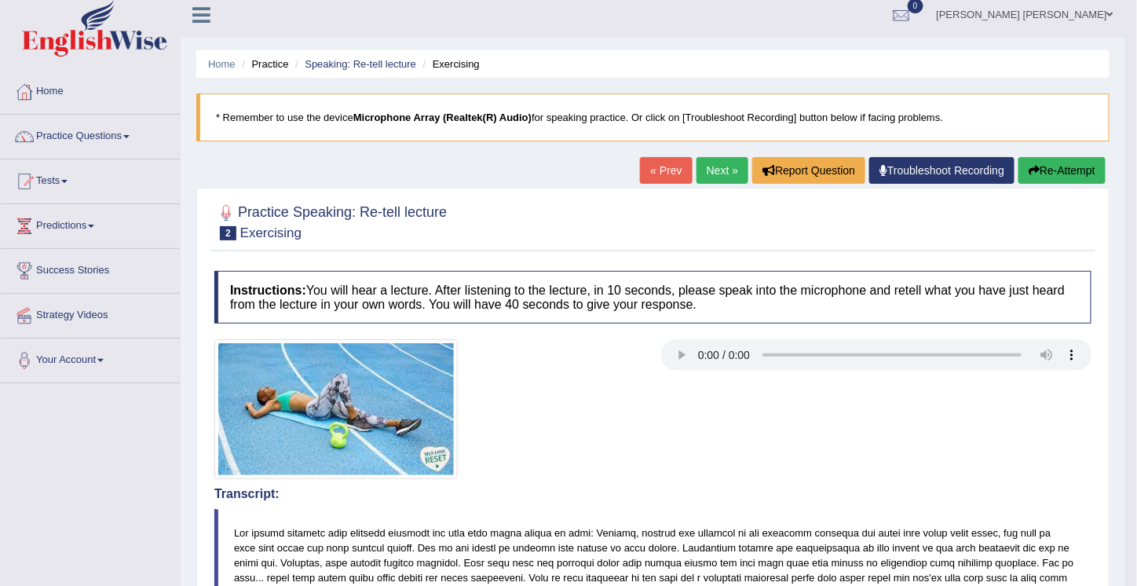
scroll to position [0, 0]
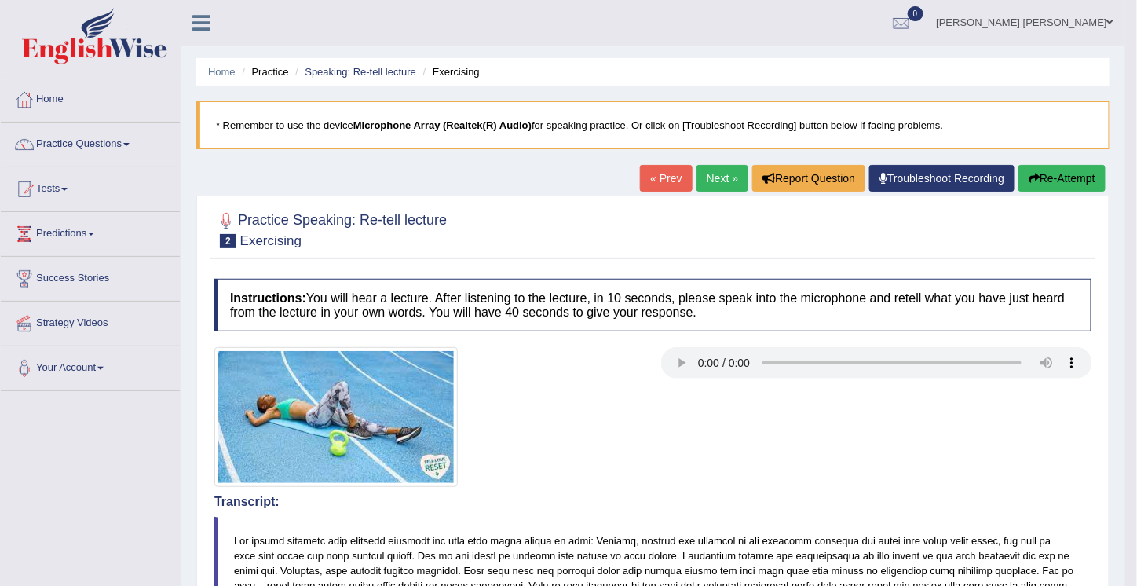
click at [1054, 170] on button "Re-Attempt" at bounding box center [1062, 178] width 87 height 27
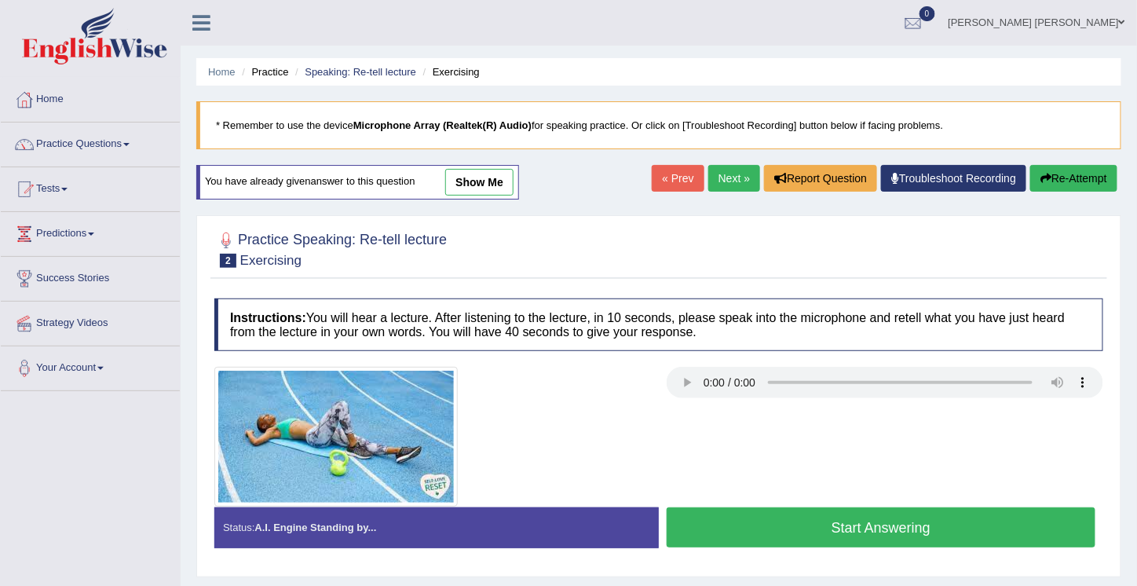
click at [854, 525] on button "Start Answering" at bounding box center [881, 527] width 429 height 40
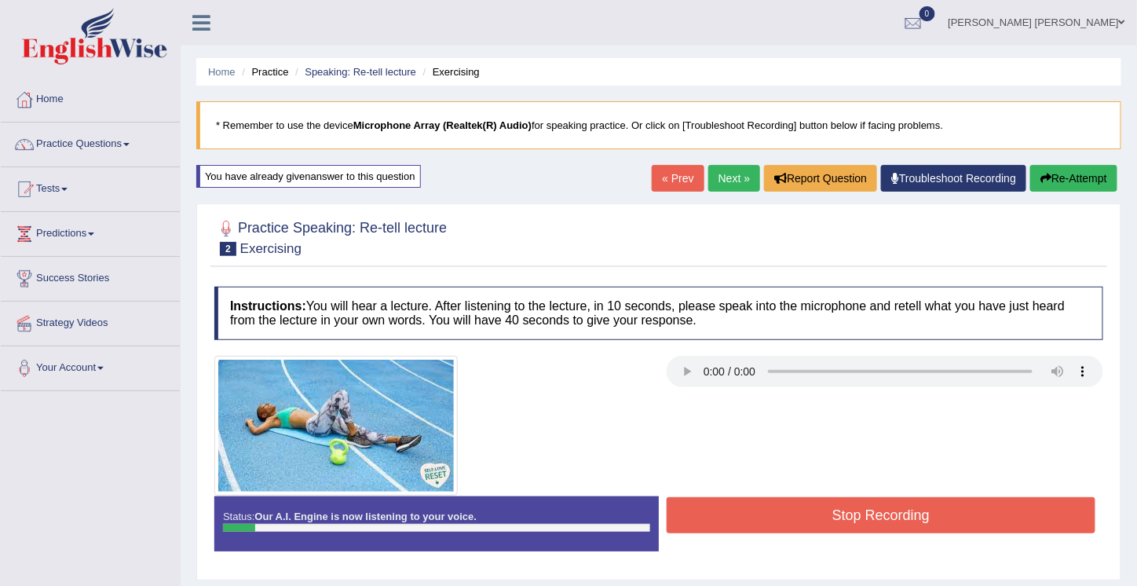
click at [854, 525] on button "Stop Recording" at bounding box center [881, 515] width 429 height 36
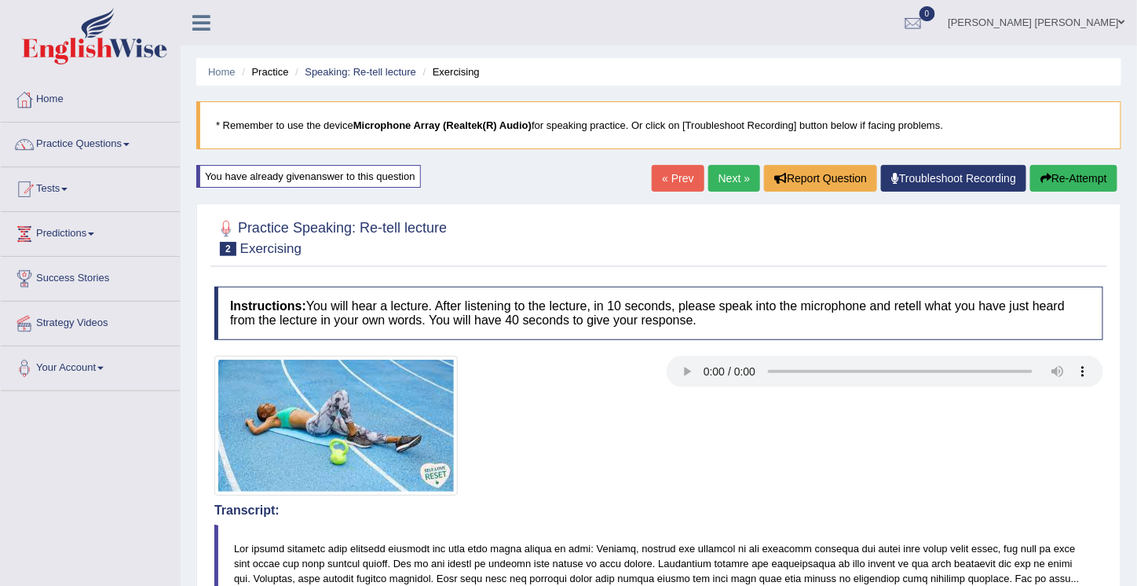
click at [678, 180] on link "« Prev" at bounding box center [678, 178] width 52 height 27
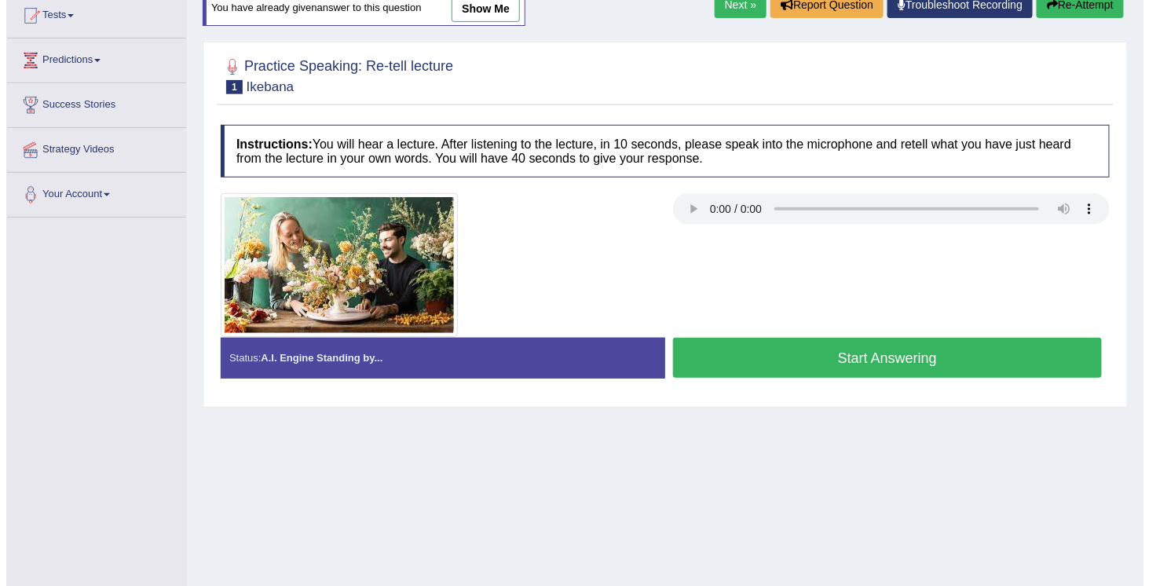
scroll to position [174, 0]
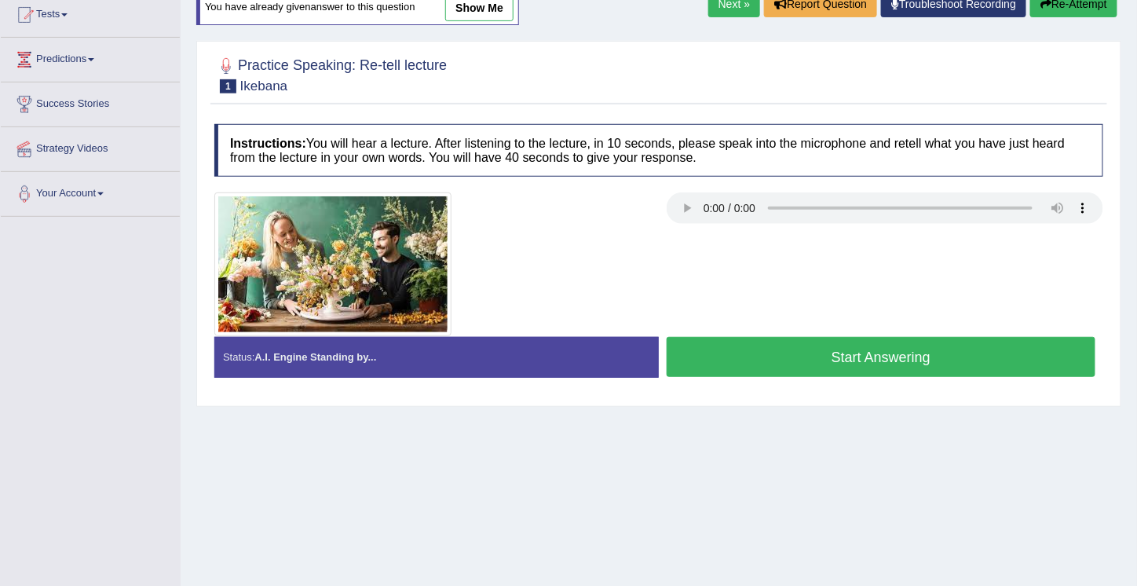
click at [853, 360] on button "Start Answering" at bounding box center [881, 357] width 429 height 40
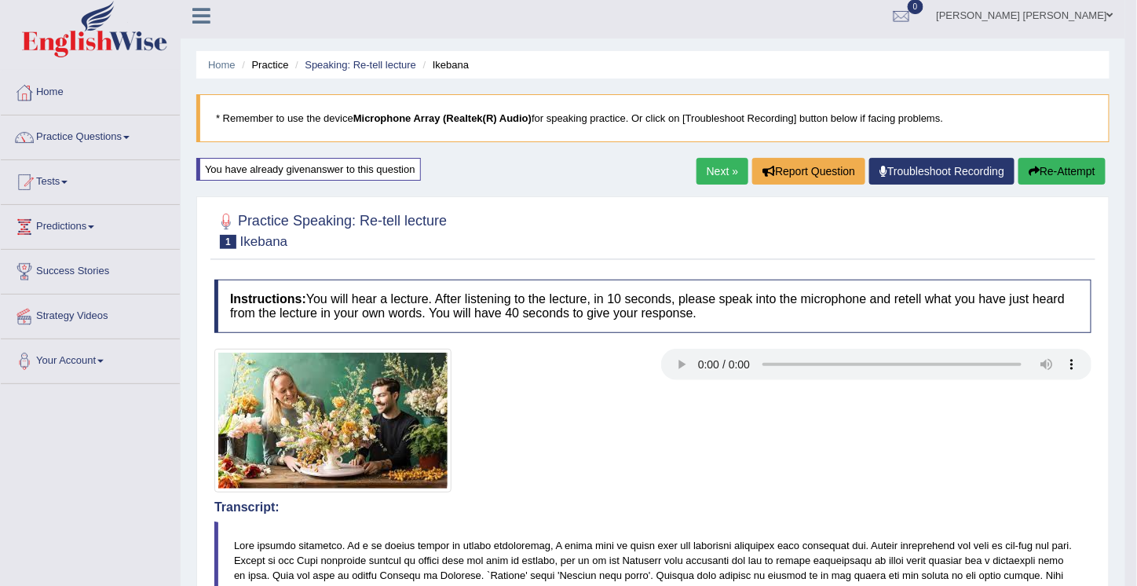
scroll to position [0, 0]
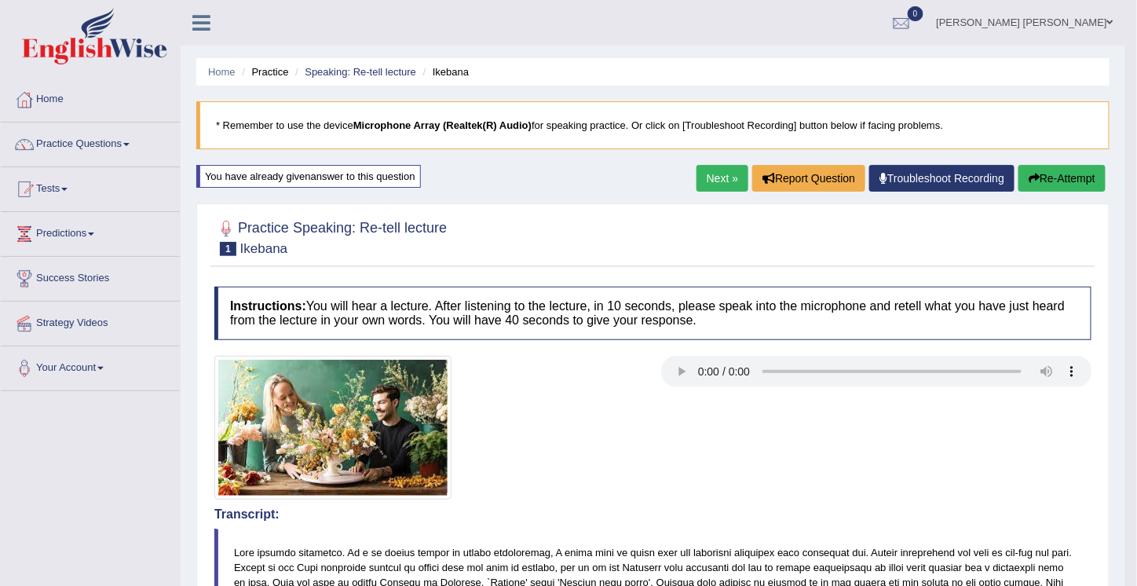
click at [717, 177] on link "Next »" at bounding box center [723, 178] width 52 height 27
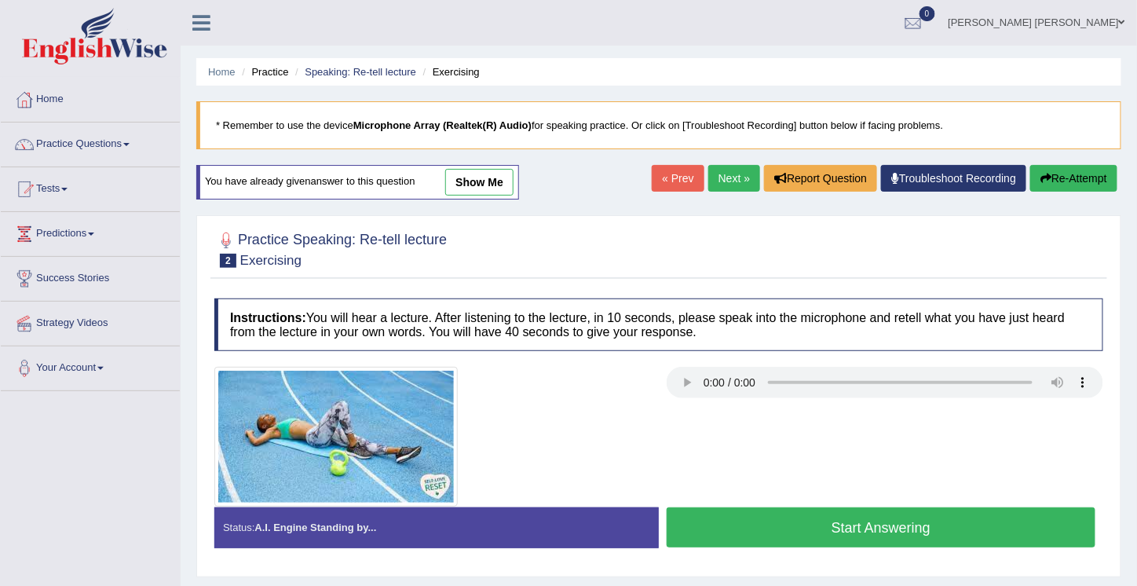
click at [857, 525] on button "Start Answering" at bounding box center [881, 527] width 429 height 40
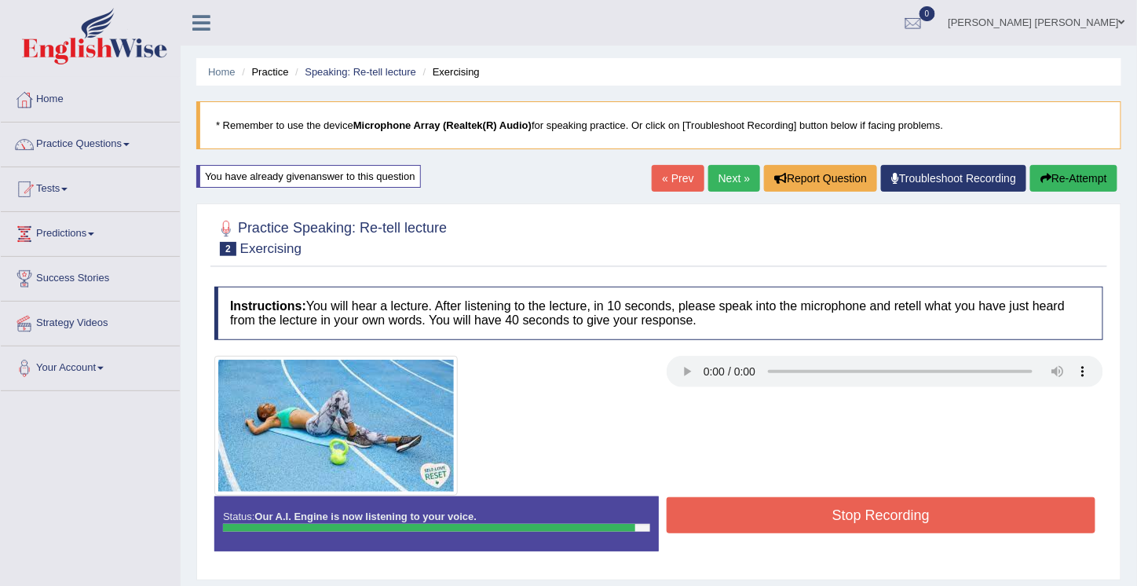
click at [868, 515] on button "Stop Recording" at bounding box center [881, 515] width 429 height 36
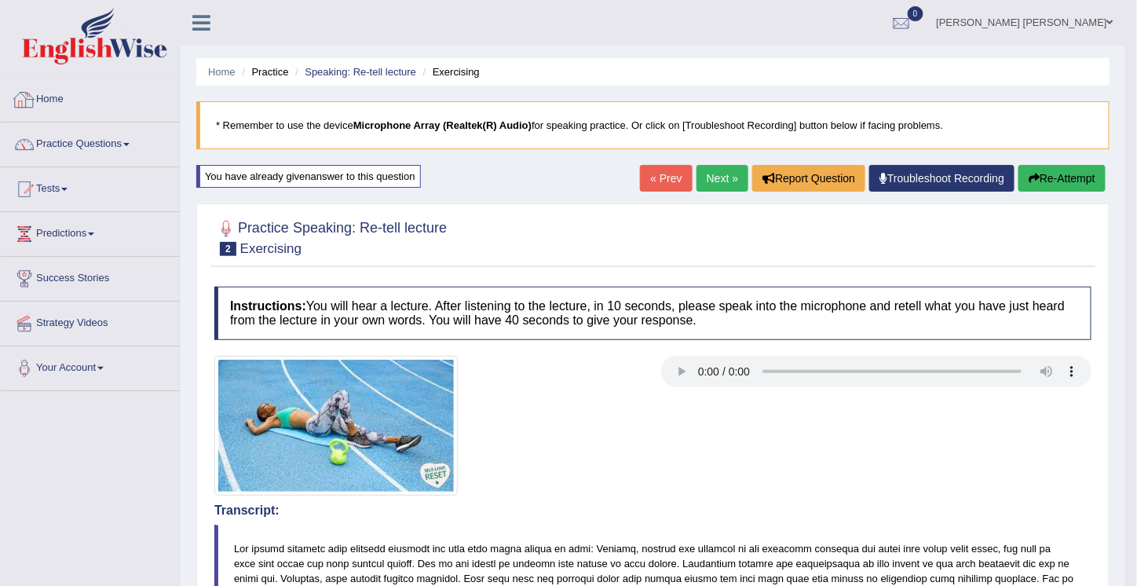
click at [52, 93] on link "Home" at bounding box center [90, 97] width 179 height 39
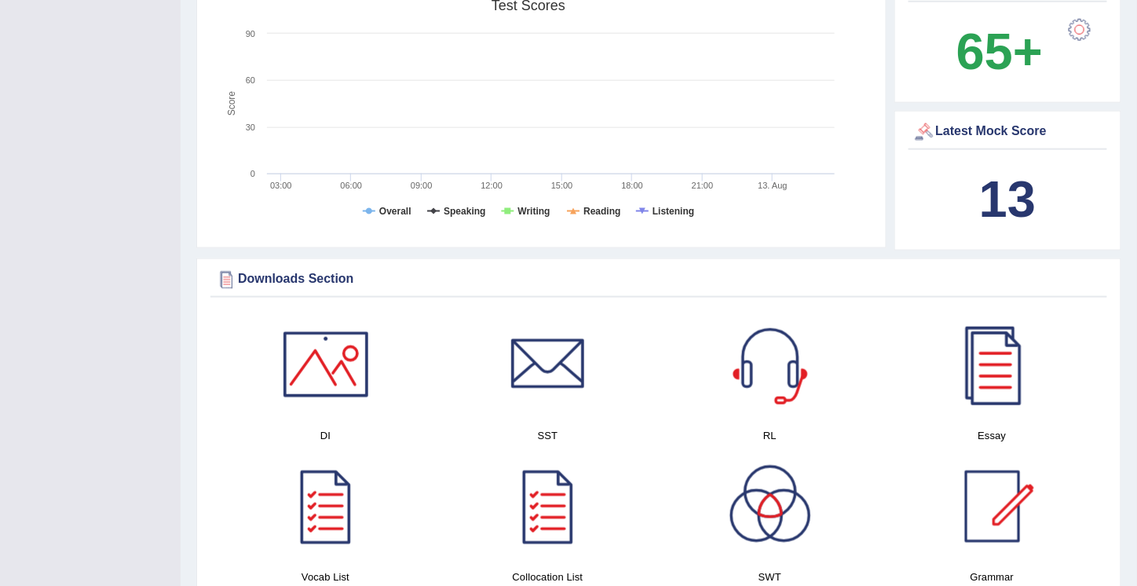
scroll to position [538, 0]
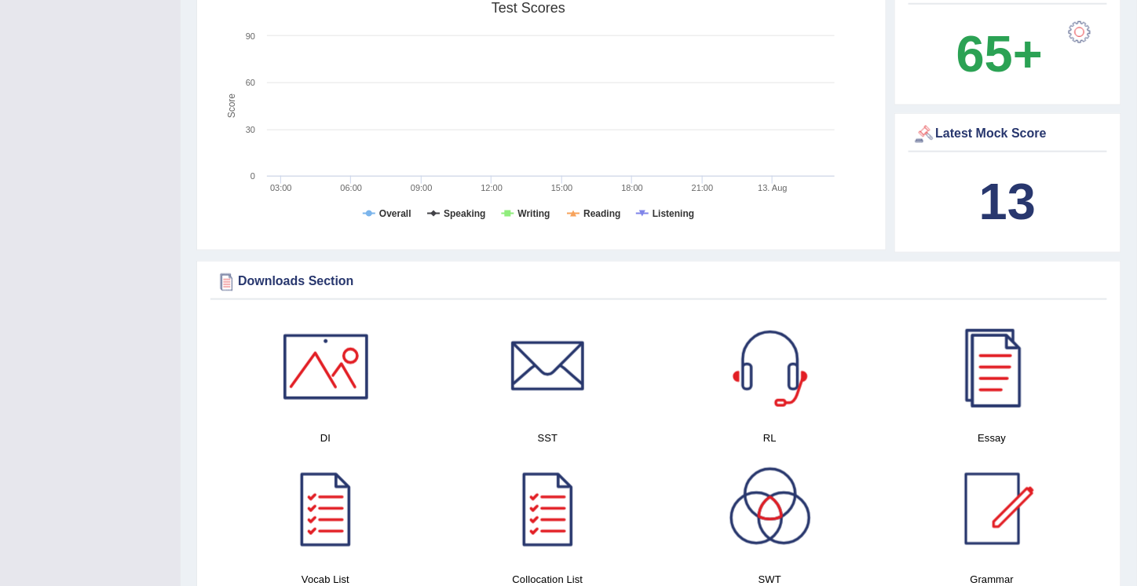
click at [1023, 203] on b "13" at bounding box center [1007, 201] width 57 height 57
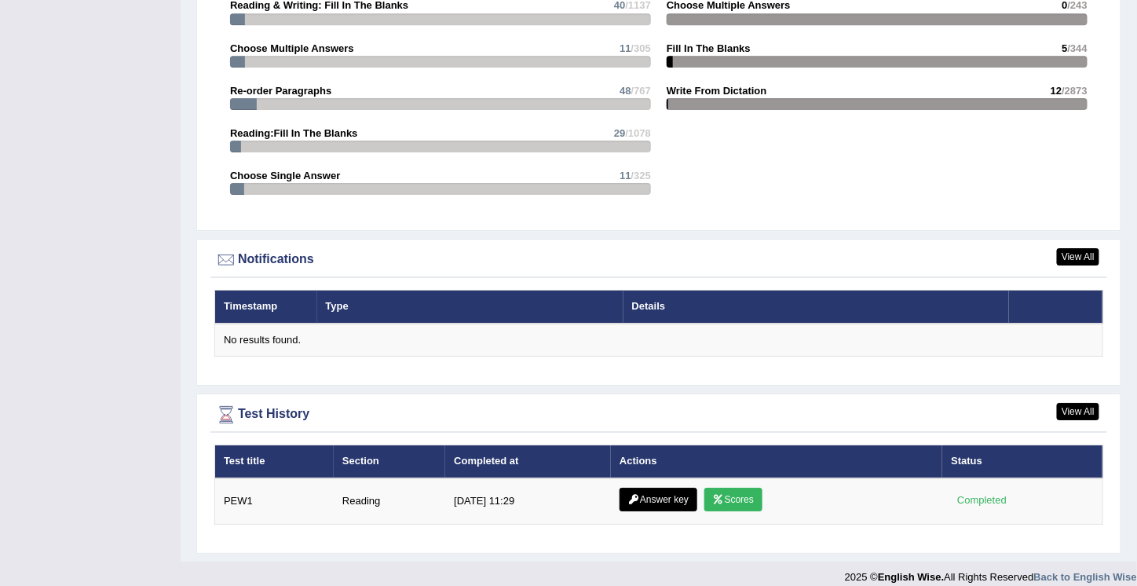
scroll to position [1686, 0]
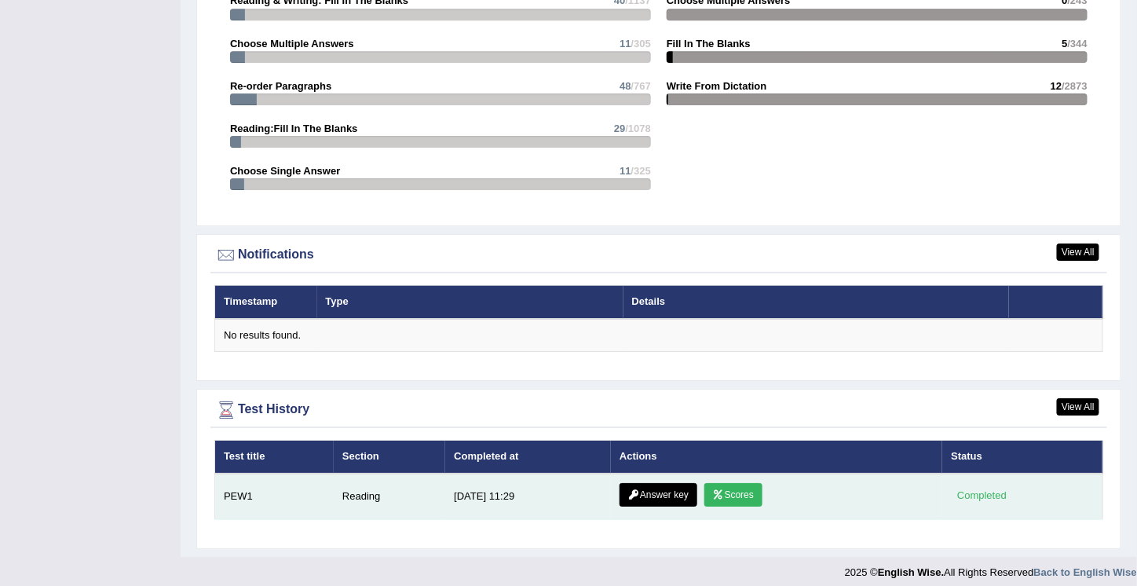
click at [660, 484] on link "Answer key" at bounding box center [659, 495] width 78 height 24
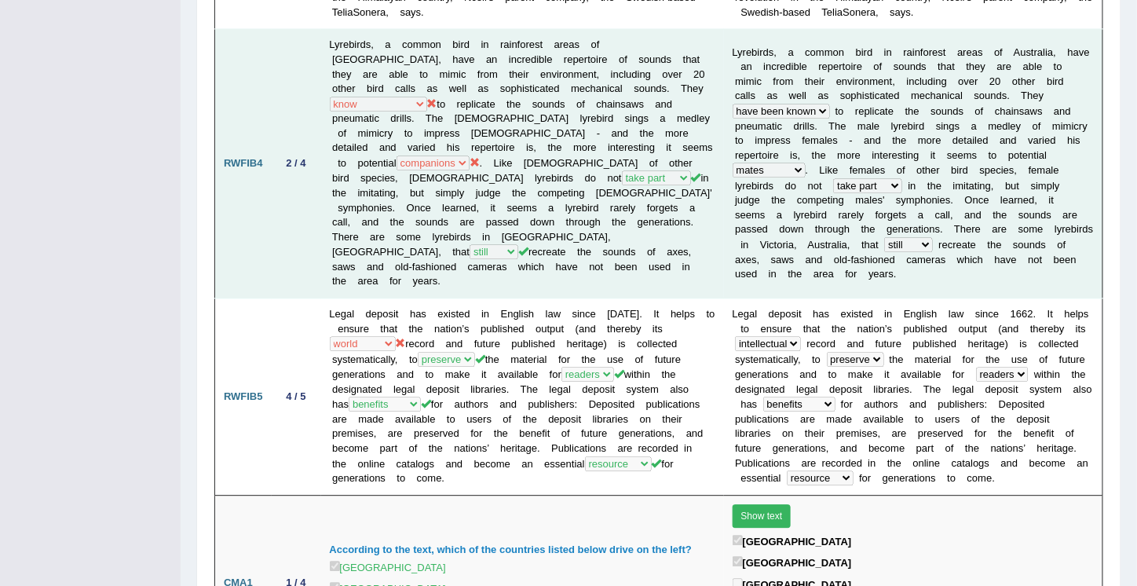
scroll to position [1151, 0]
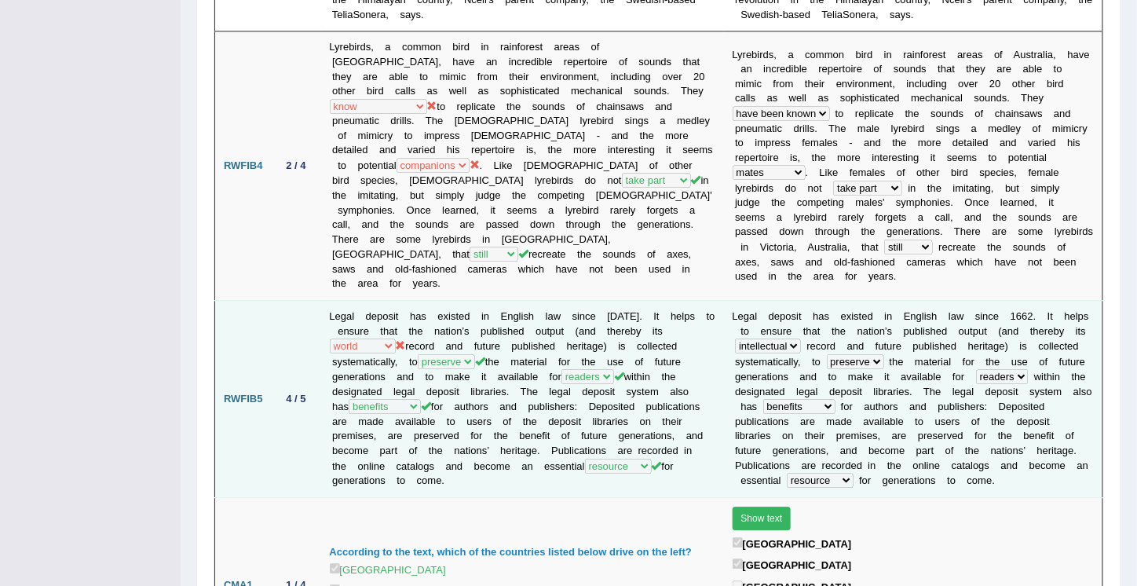
click at [395, 300] on td "Legal deposit has existed in English law since 1662. It helps to ensure that th…" at bounding box center [522, 398] width 403 height 197
click at [396, 340] on icon at bounding box center [401, 345] width 10 height 10
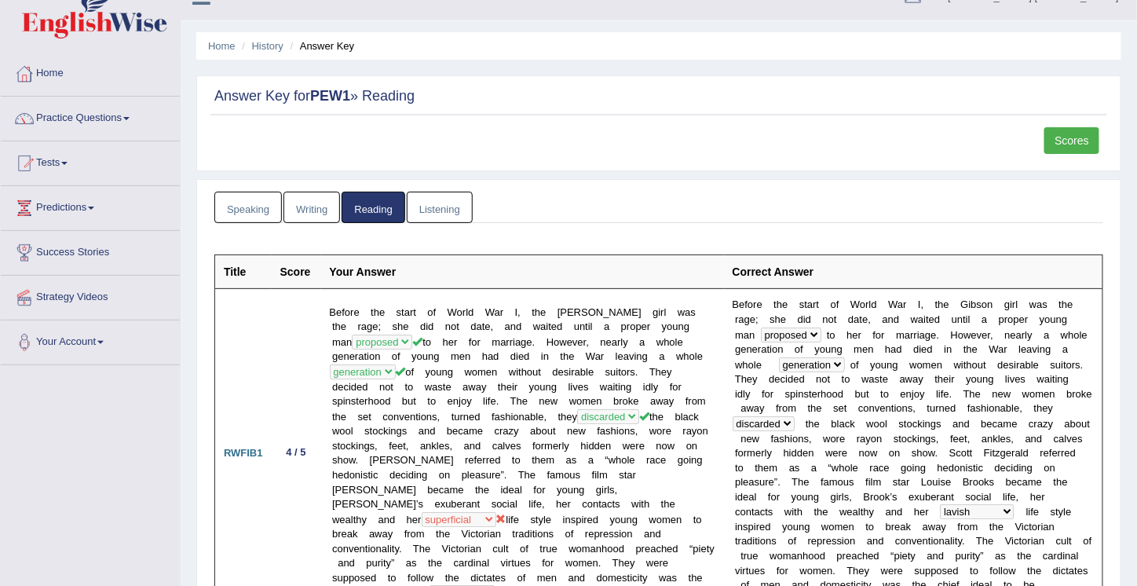
scroll to position [0, 0]
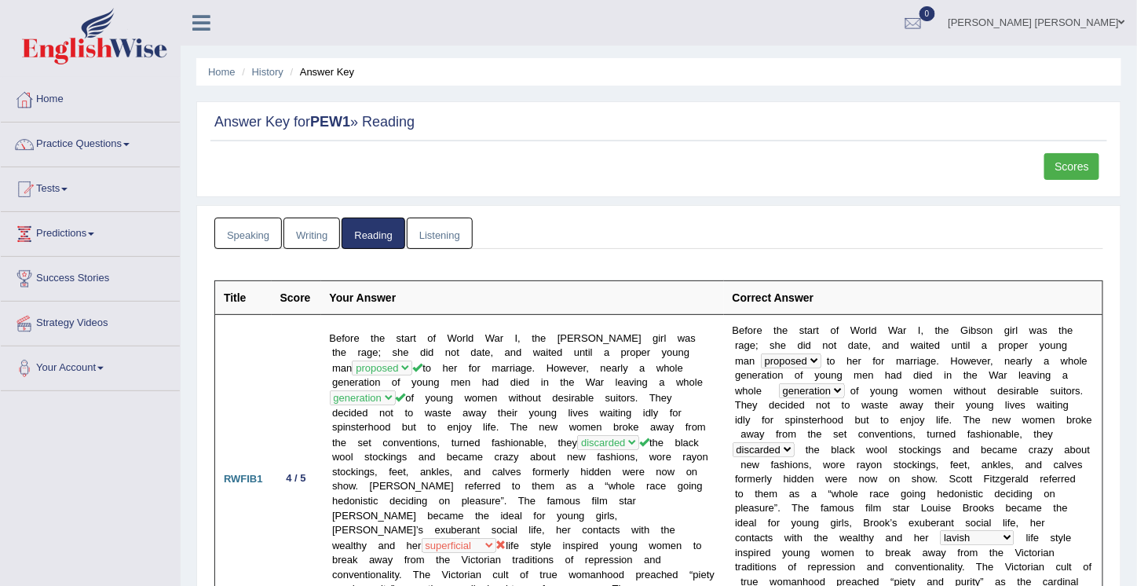
click at [82, 144] on link "Practice Questions" at bounding box center [90, 142] width 179 height 39
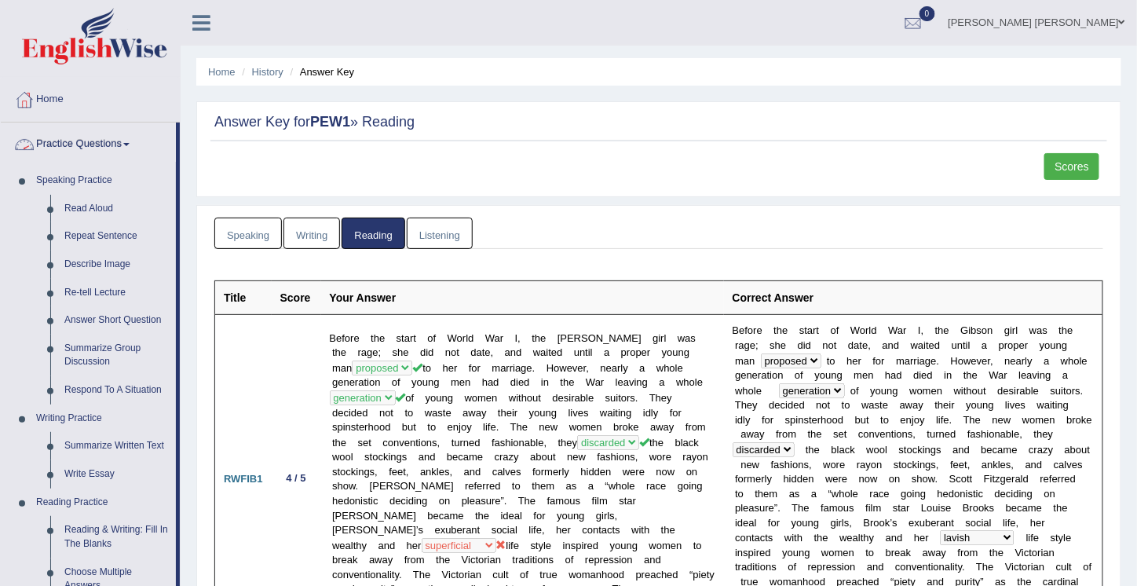
click at [130, 138] on link "Practice Questions" at bounding box center [88, 142] width 175 height 39
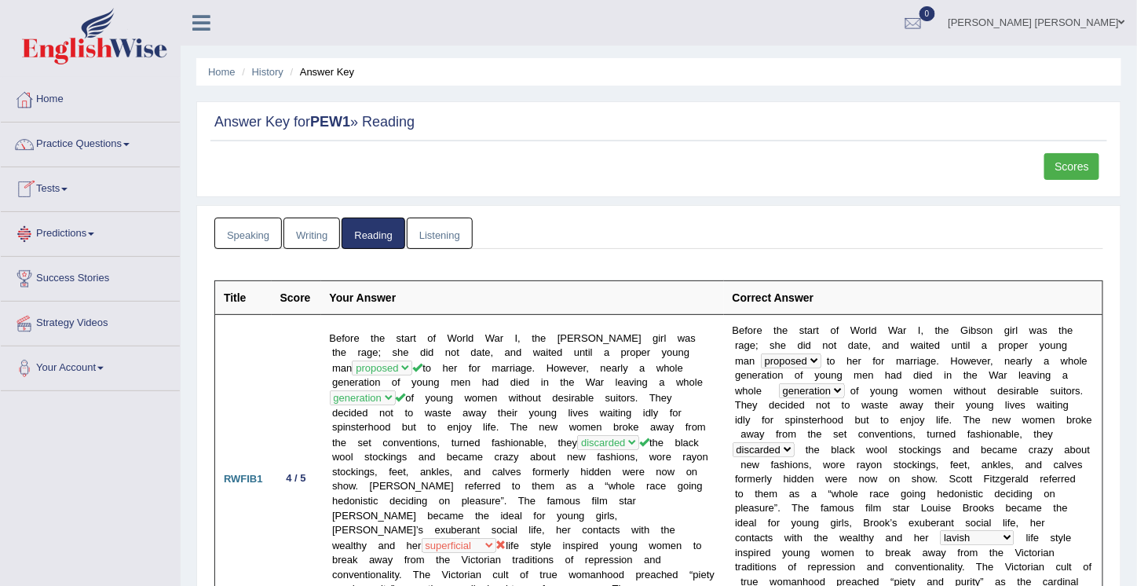
click at [71, 180] on link "Tests" at bounding box center [90, 186] width 179 height 39
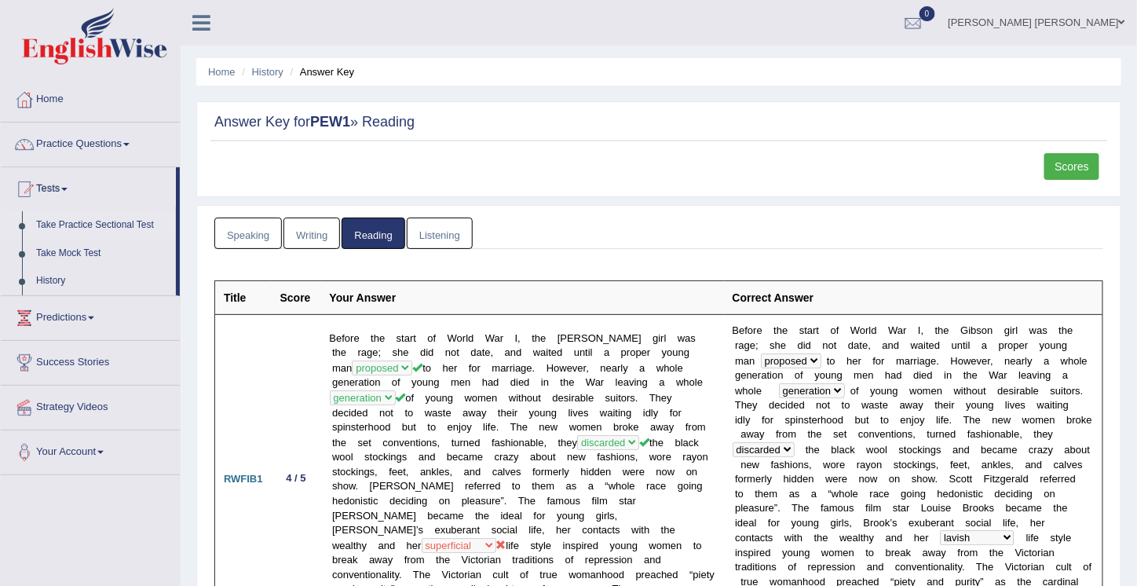
click at [69, 221] on link "Take Practice Sectional Test" at bounding box center [102, 225] width 147 height 28
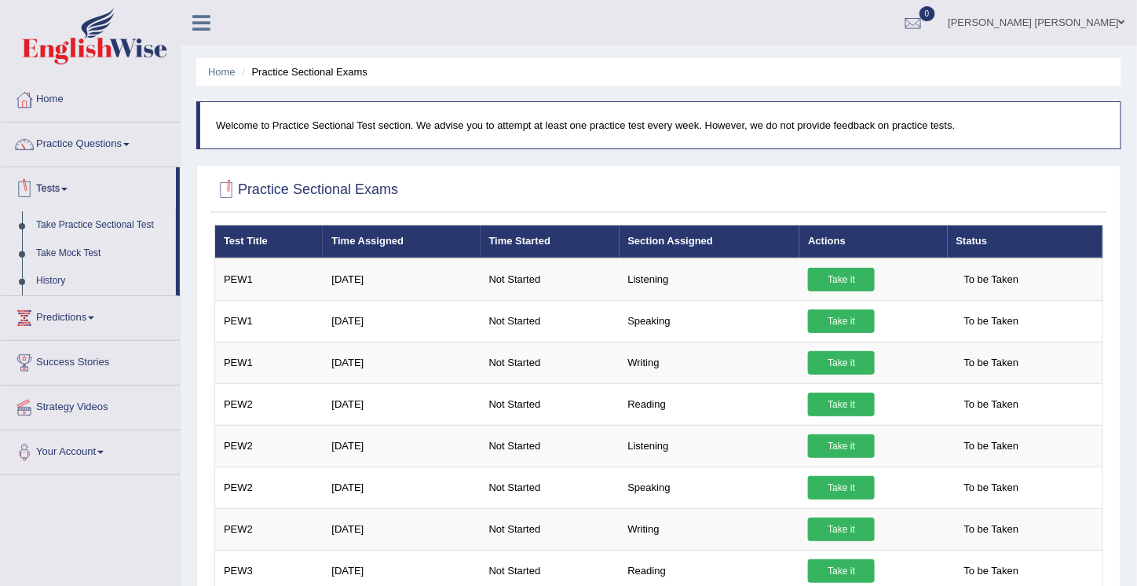
click at [43, 183] on link "Tests" at bounding box center [88, 186] width 175 height 39
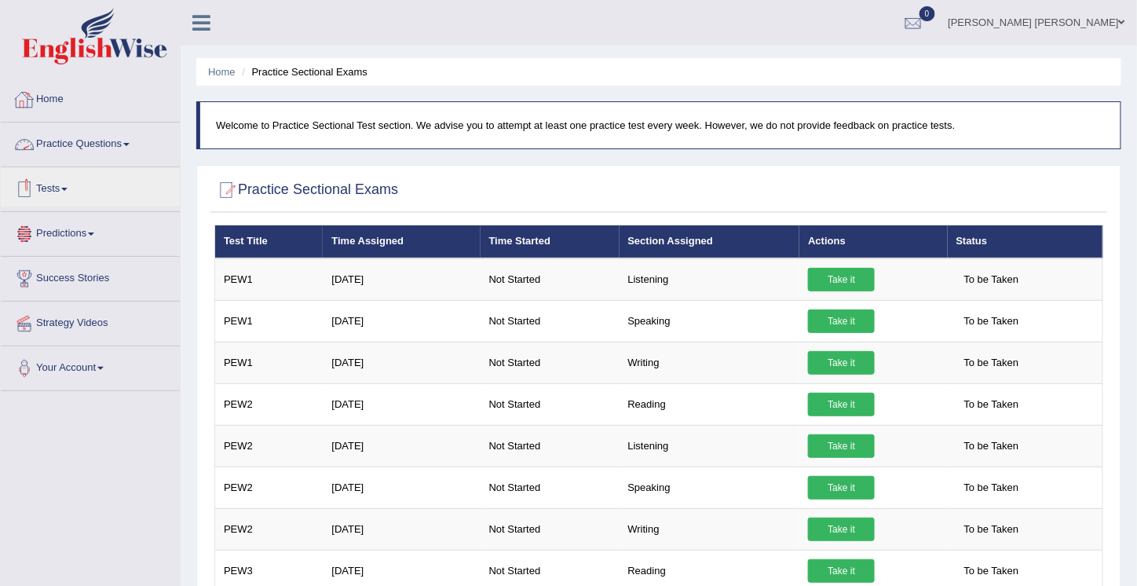
click at [93, 144] on link "Practice Questions" at bounding box center [90, 142] width 179 height 39
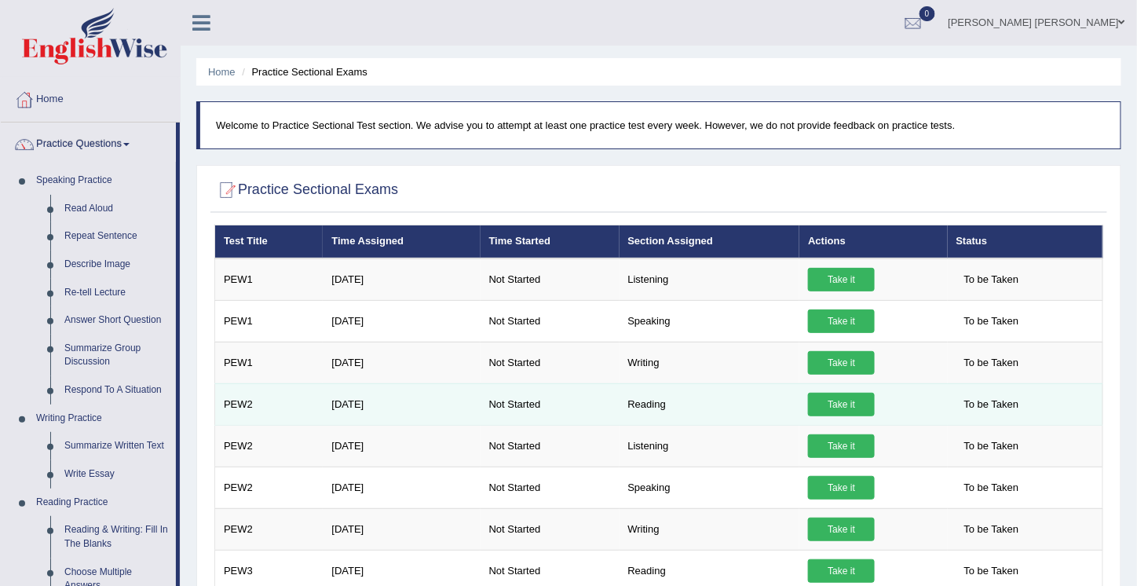
click at [848, 399] on link "Take it" at bounding box center [841, 405] width 67 height 24
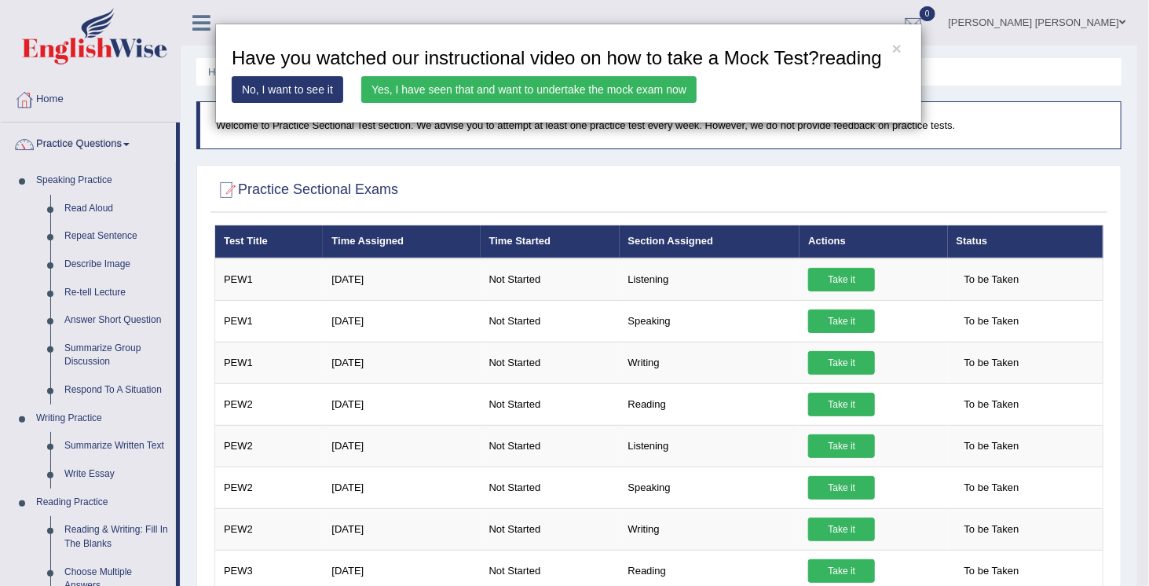
click at [280, 86] on link "No, I want to see it" at bounding box center [288, 89] width 112 height 27
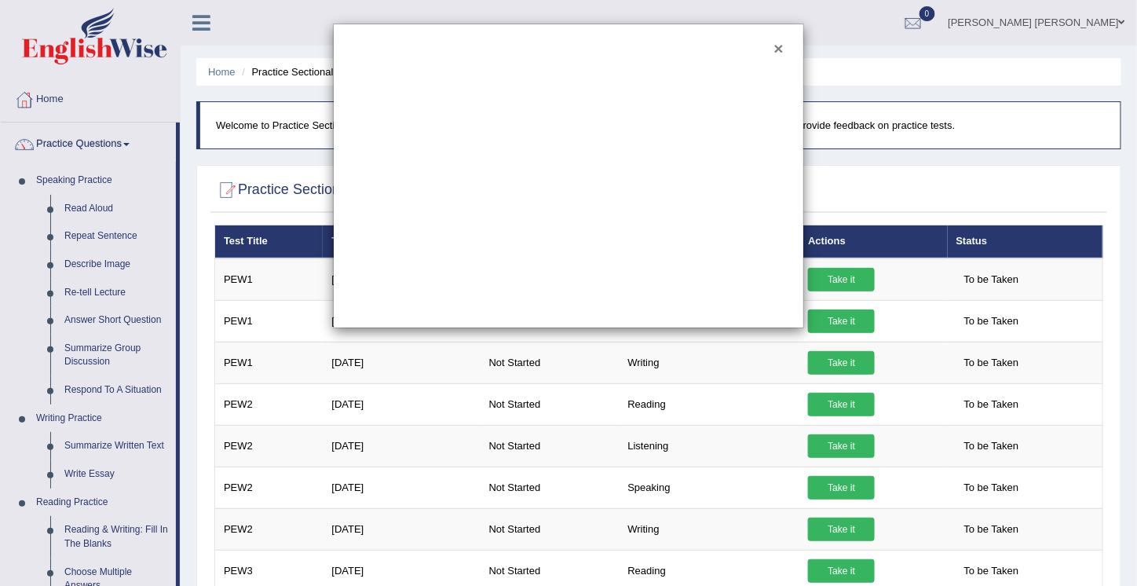
click at [778, 49] on button "×" at bounding box center [778, 48] width 9 height 16
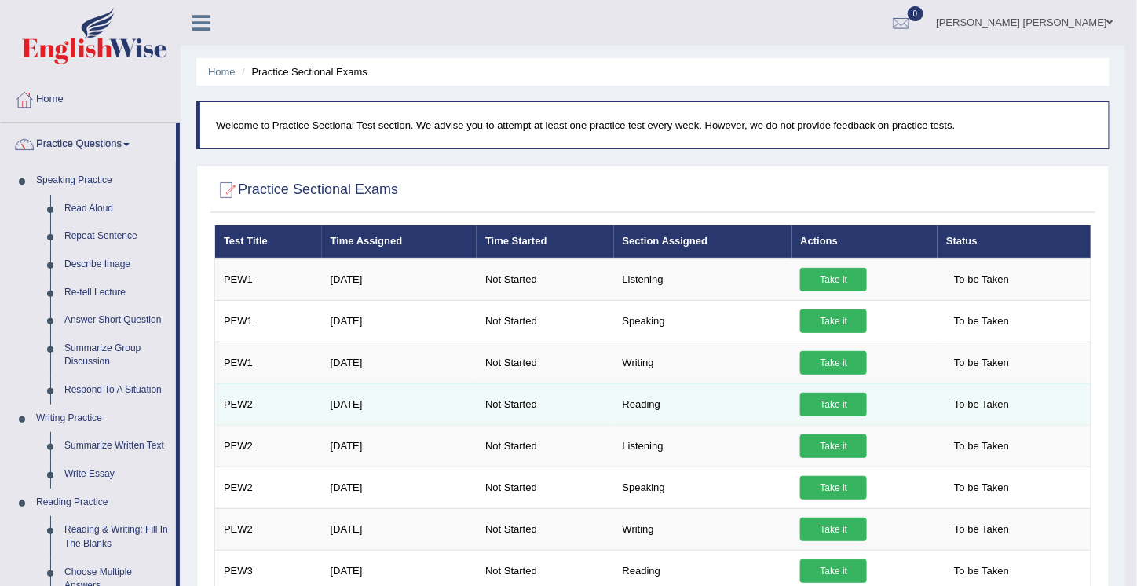
click at [832, 404] on link "Take it" at bounding box center [833, 405] width 67 height 24
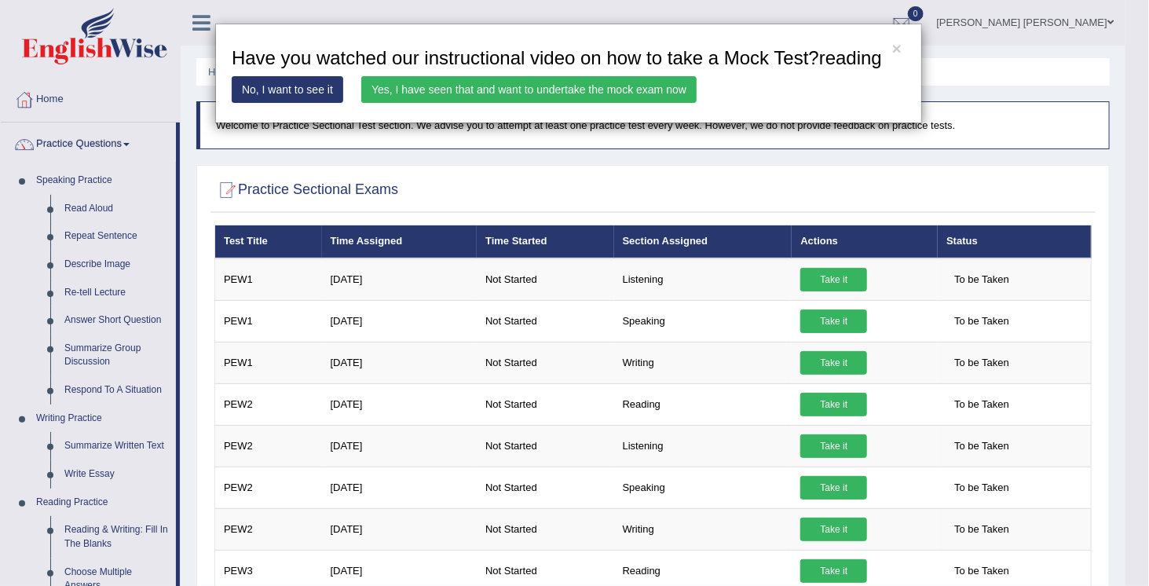
click at [408, 90] on link "Yes, I have seen that and want to undertake the mock exam now" at bounding box center [528, 89] width 335 height 27
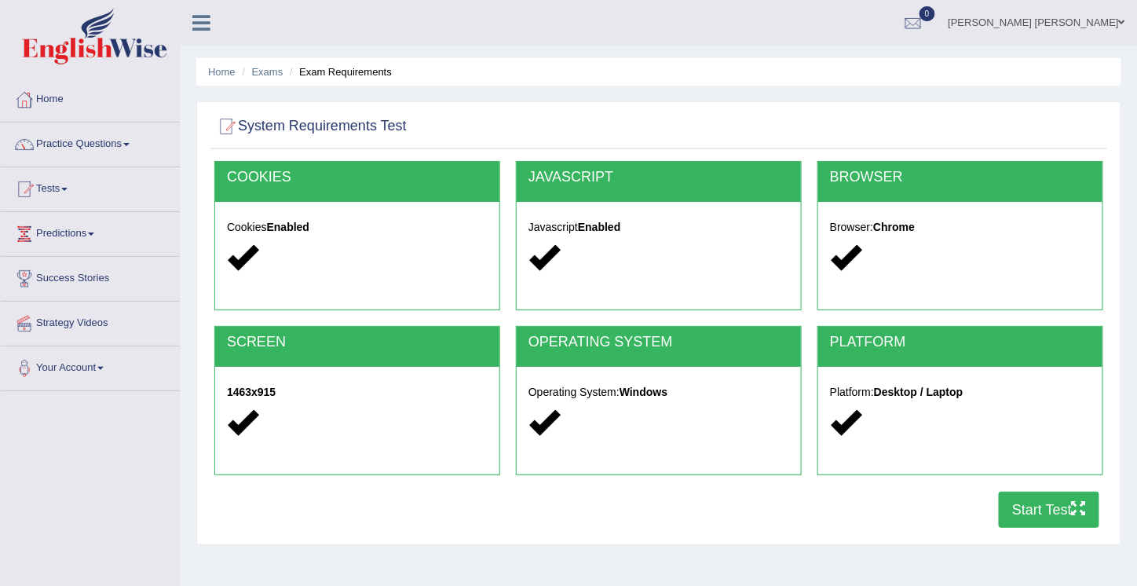
click at [1048, 508] on button "Start Test" at bounding box center [1049, 510] width 101 height 36
